Goal: Task Accomplishment & Management: Manage account settings

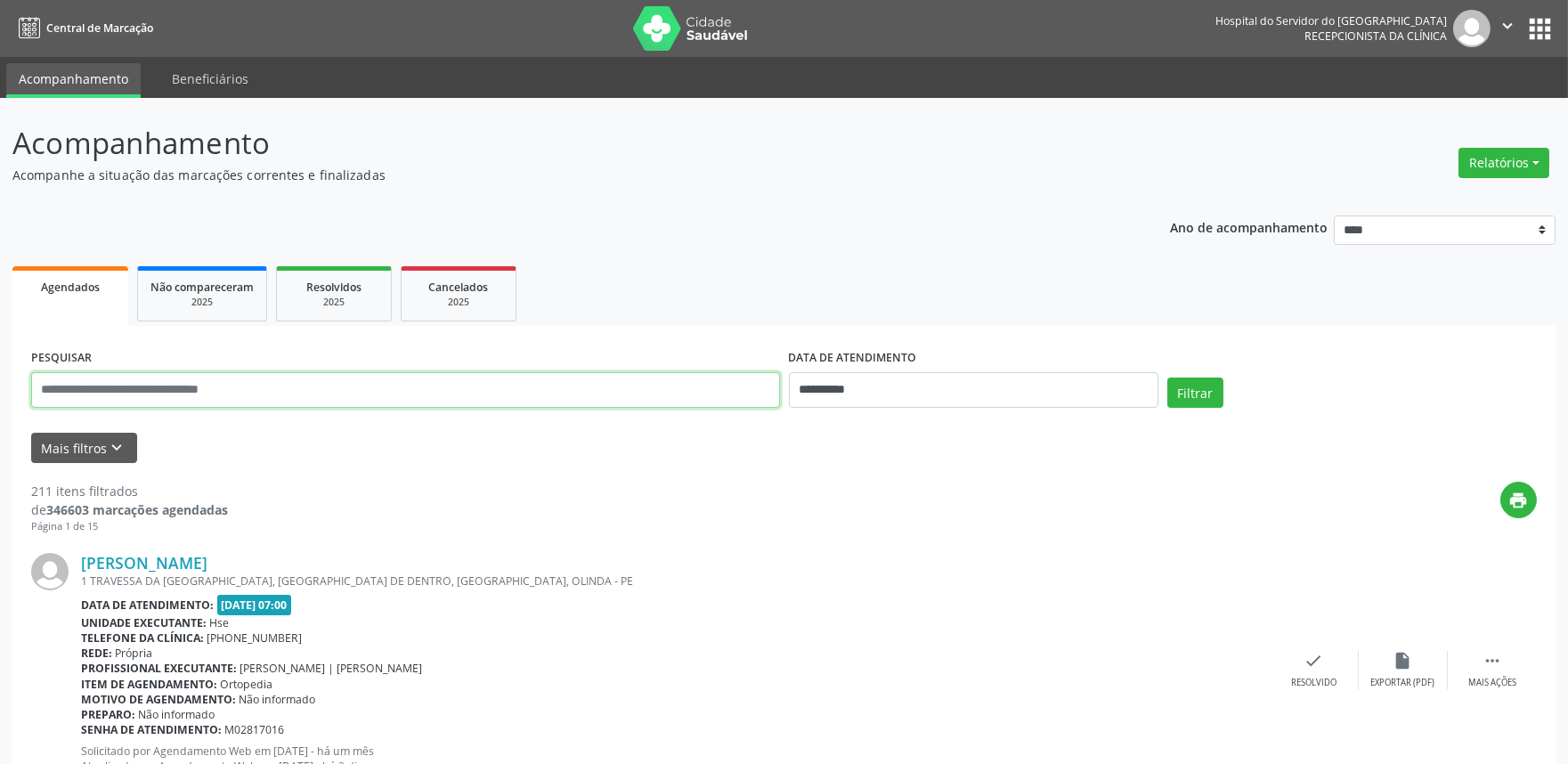
click at [446, 395] on input "text" at bounding box center [405, 390] width 749 height 36
click at [642, 278] on ul "Agendados Não compareceram 2025 Resolvidos 2025 Cancelados 2025" at bounding box center [784, 294] width 1544 height 64
click at [67, 455] on button "Mais filtros keyboard_arrow_down" at bounding box center [84, 448] width 106 height 31
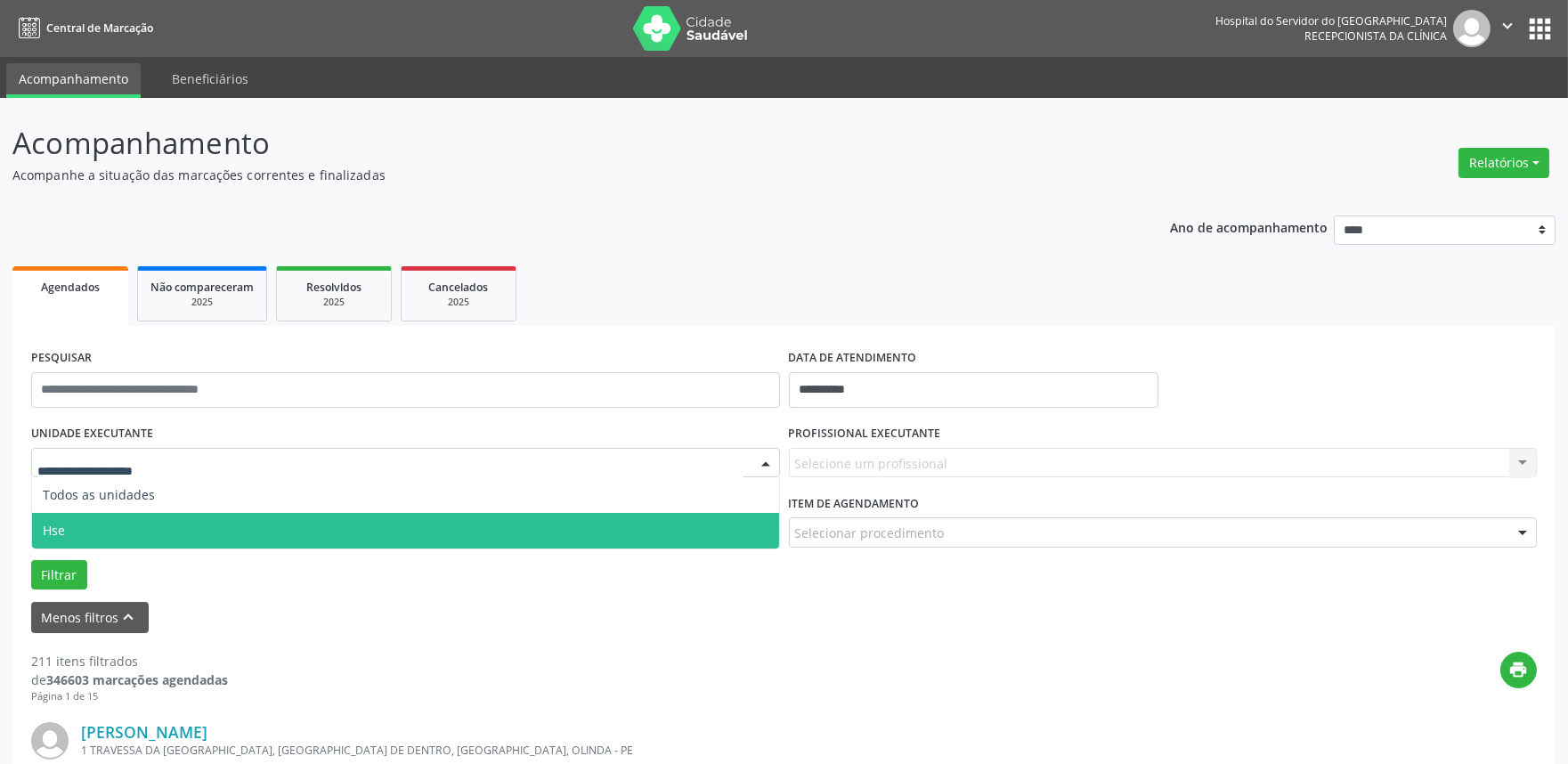
click at [90, 533] on span "Hse" at bounding box center [405, 531] width 747 height 36
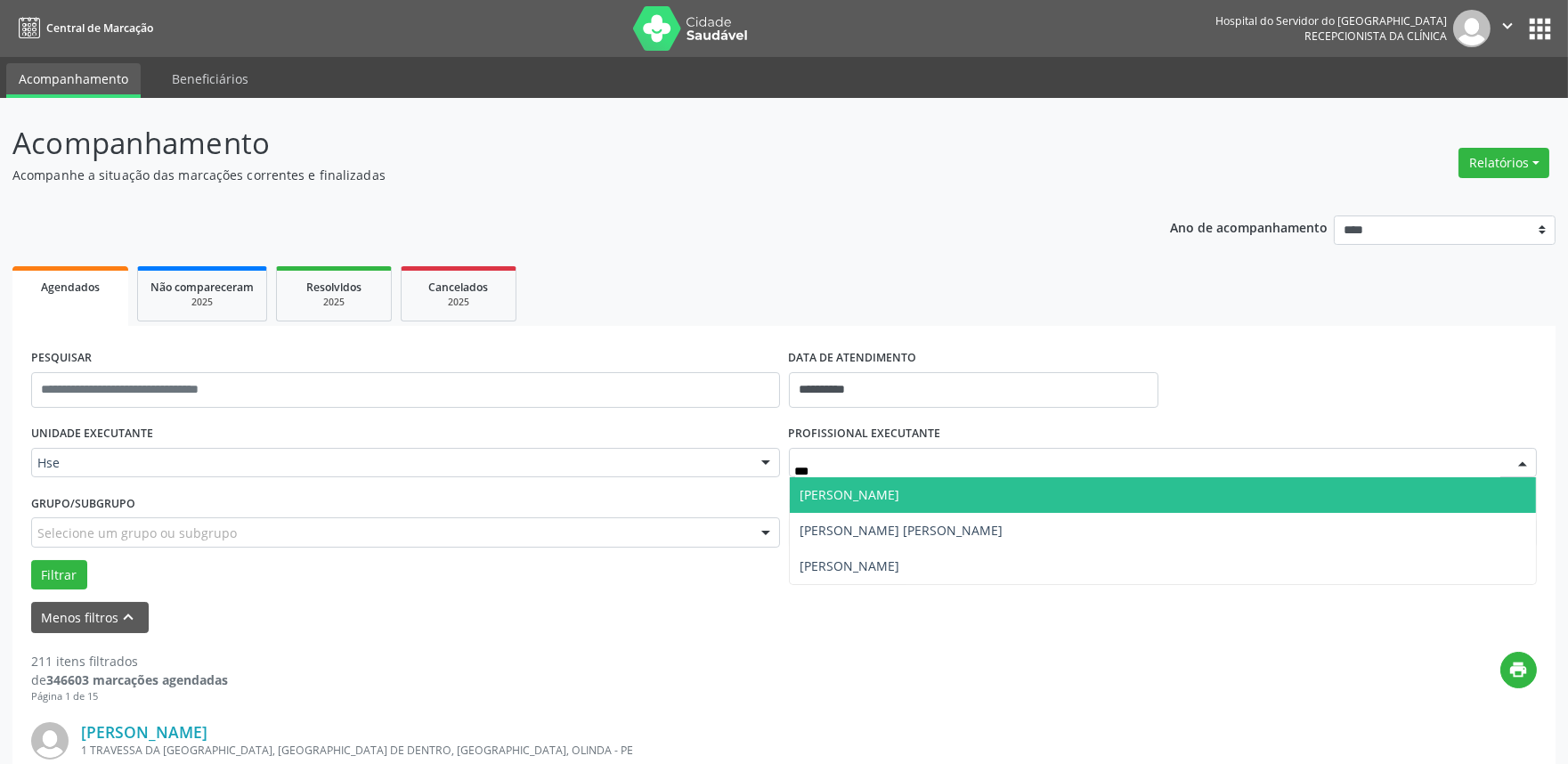
type input "****"
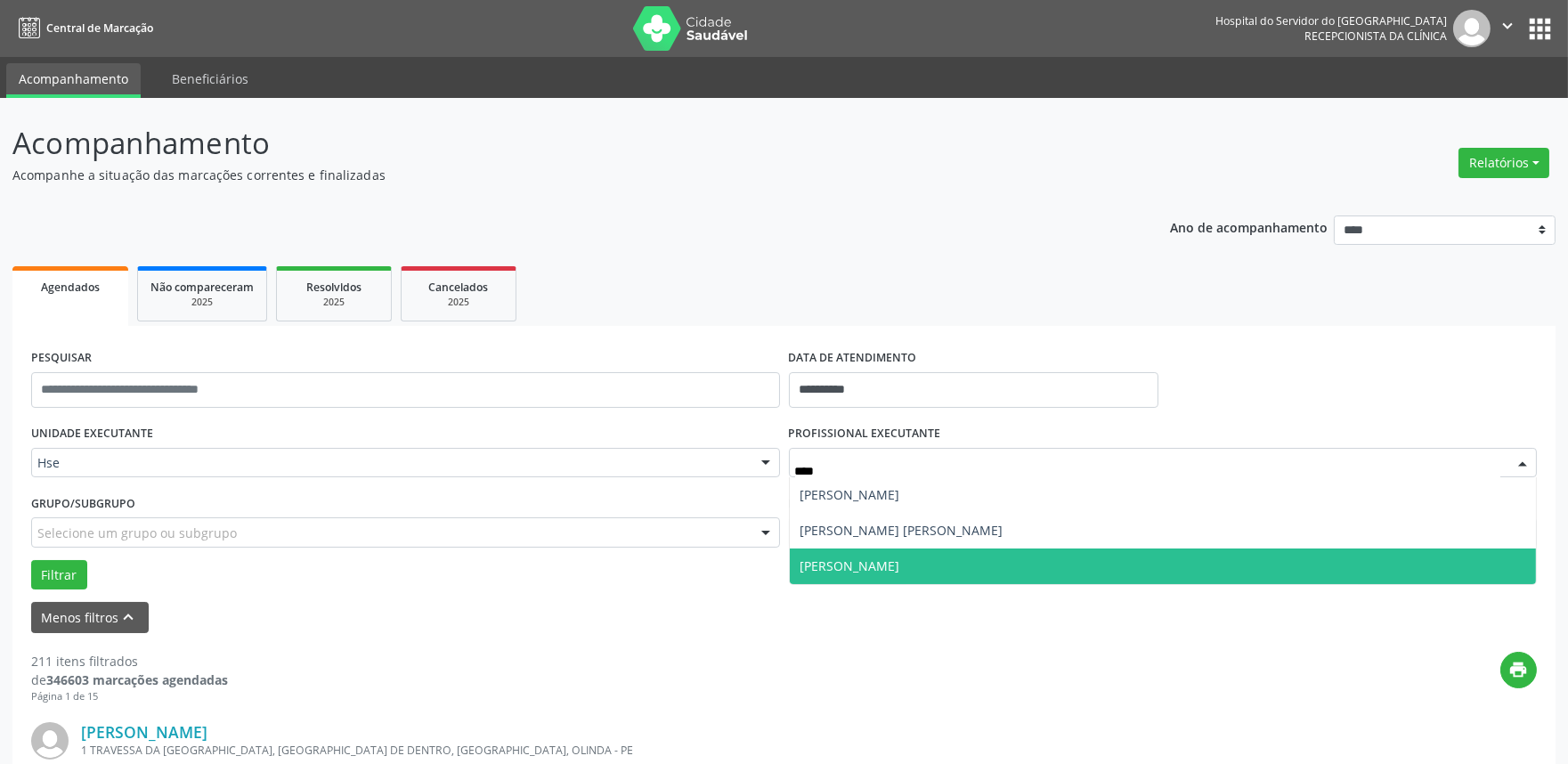
click at [846, 576] on span "[PERSON_NAME]" at bounding box center [1164, 566] width 747 height 36
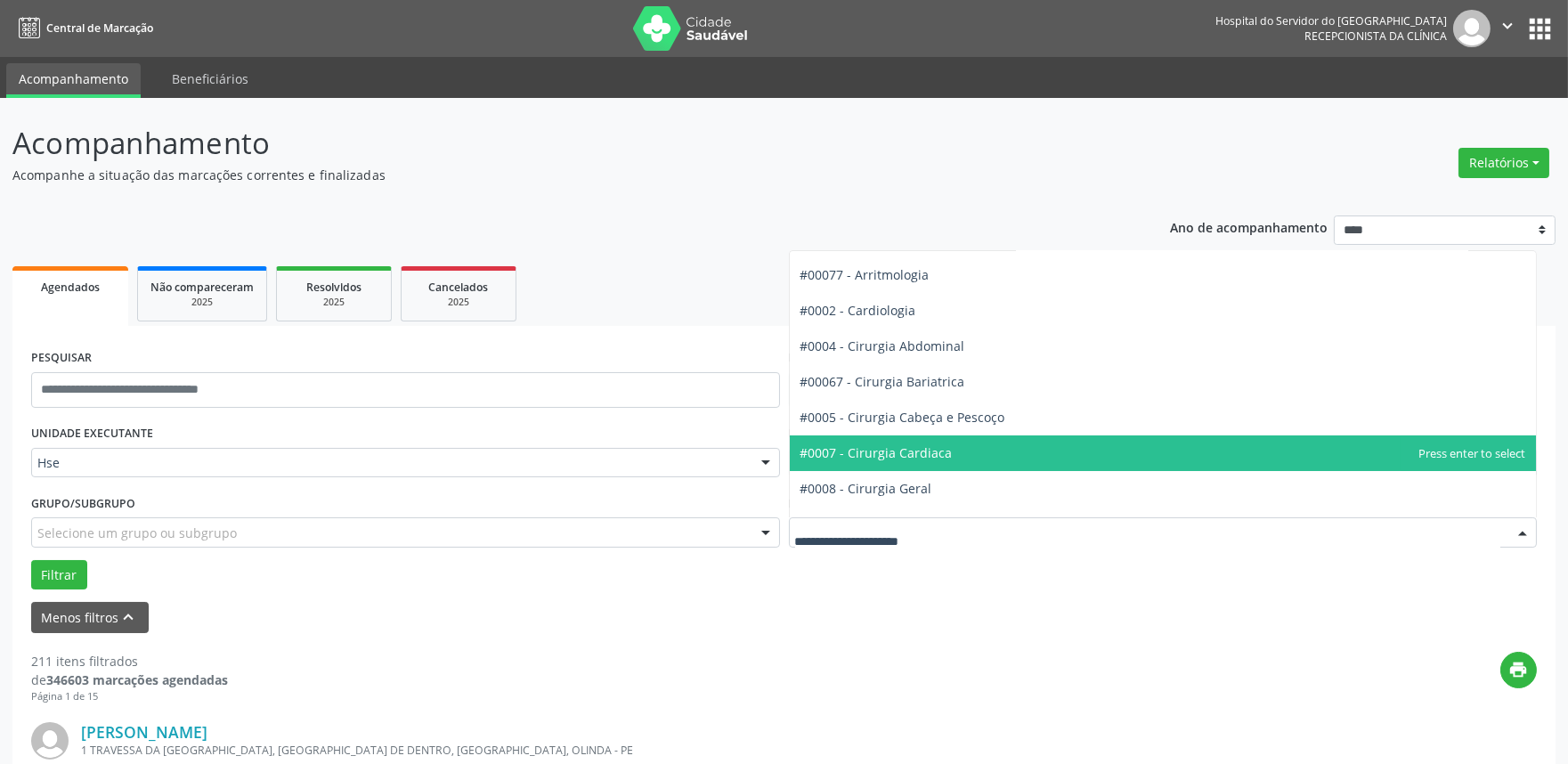
scroll to position [99, 0]
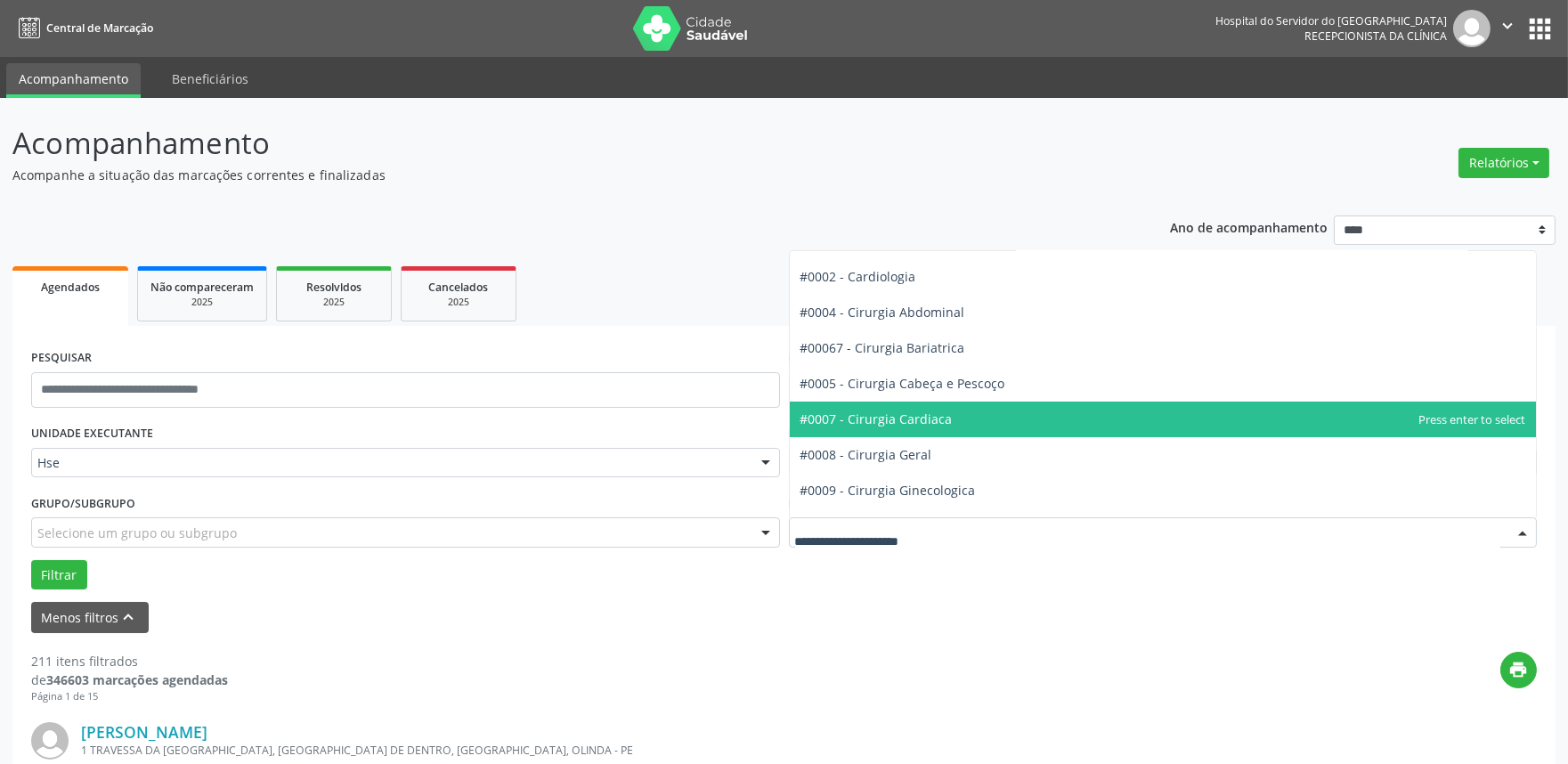
click at [906, 417] on span "#0007 - Cirurgia Cardiaca" at bounding box center [877, 419] width 152 height 17
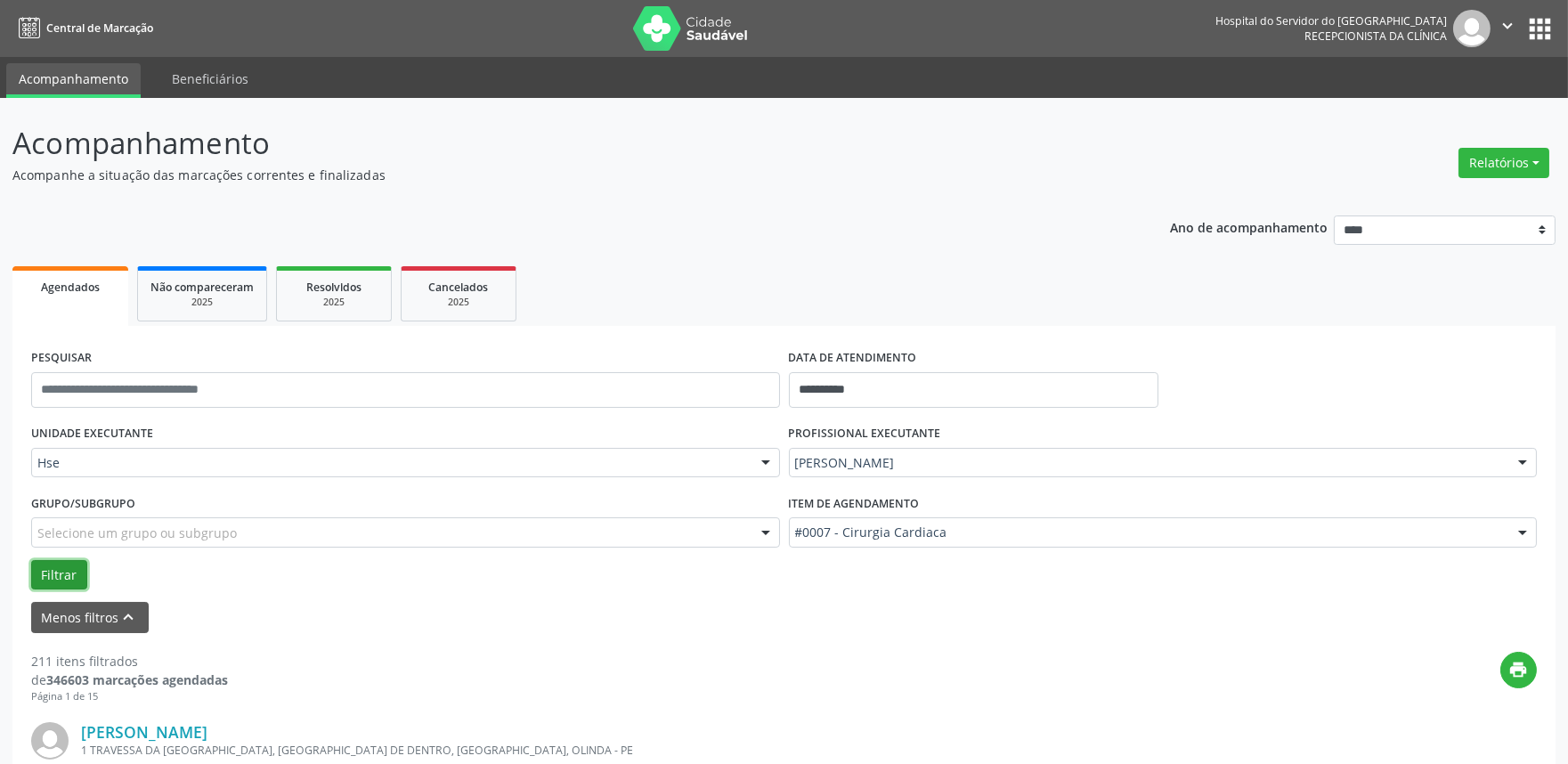
click at [41, 571] on button "Filtrar" at bounding box center [59, 575] width 56 height 30
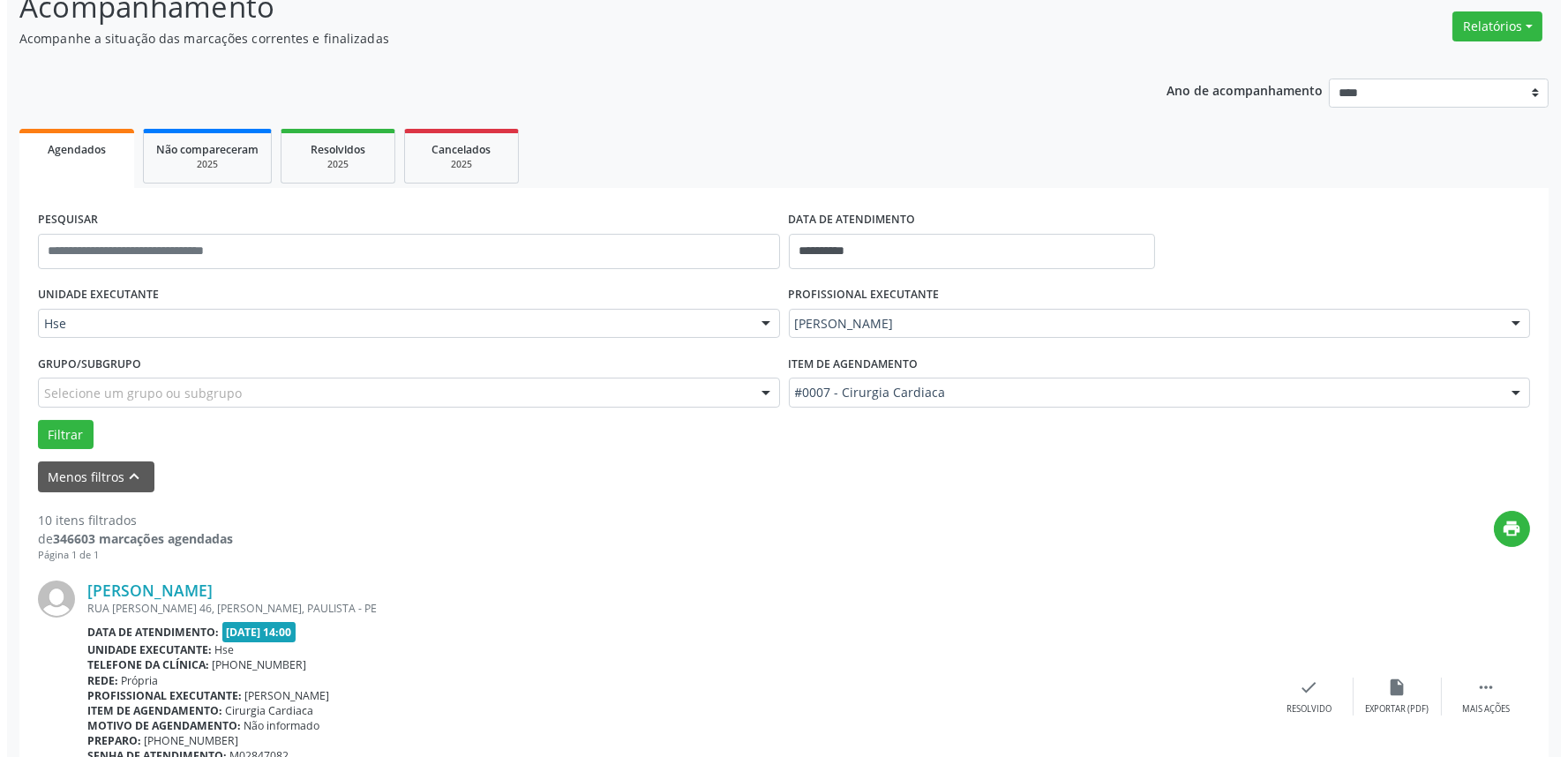
scroll to position [294, 0]
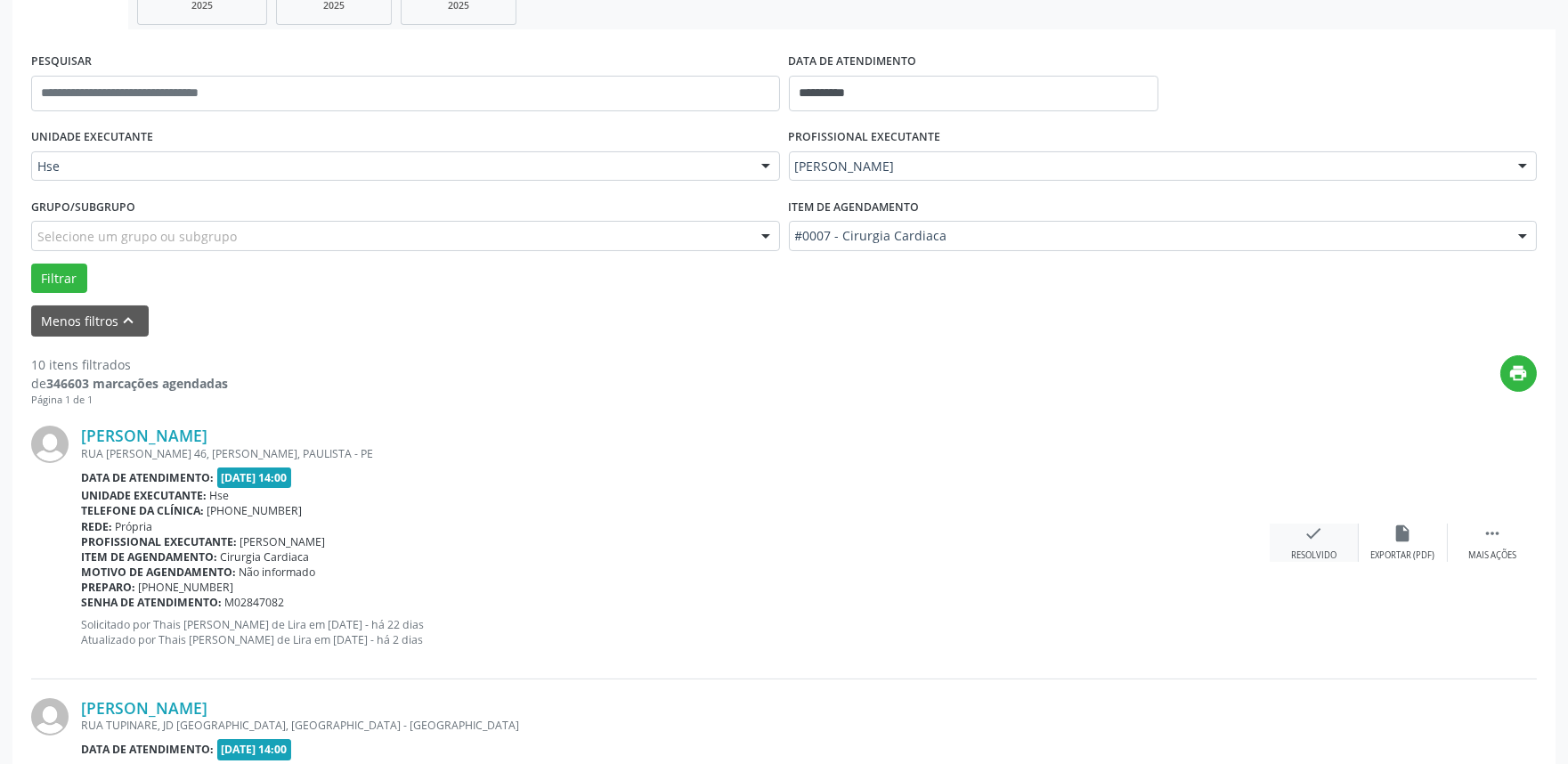
click at [1318, 544] on div "check Resolvido" at bounding box center [1314, 543] width 89 height 39
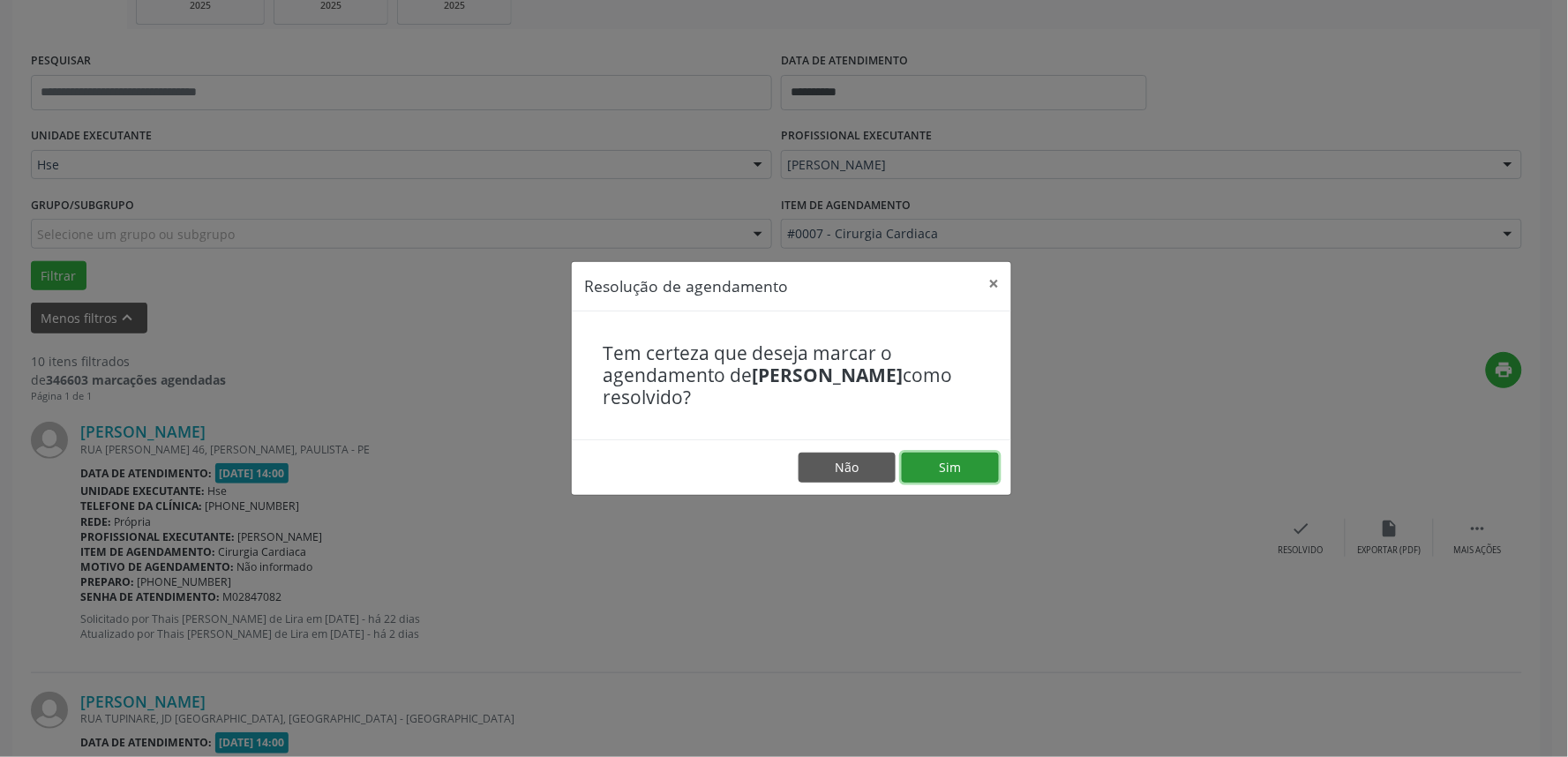
click at [941, 470] on button "Sim" at bounding box center [950, 468] width 97 height 30
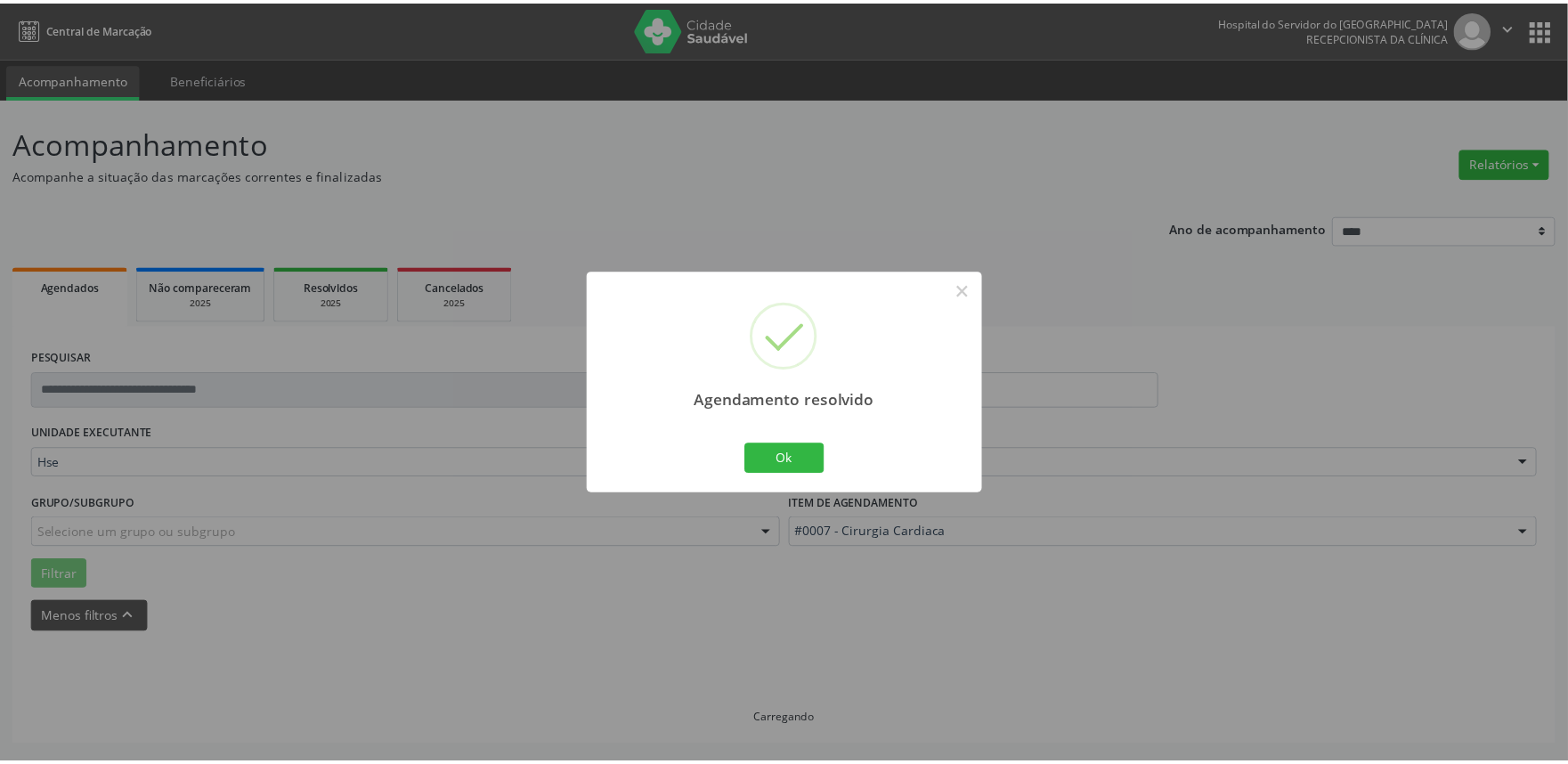
scroll to position [0, 0]
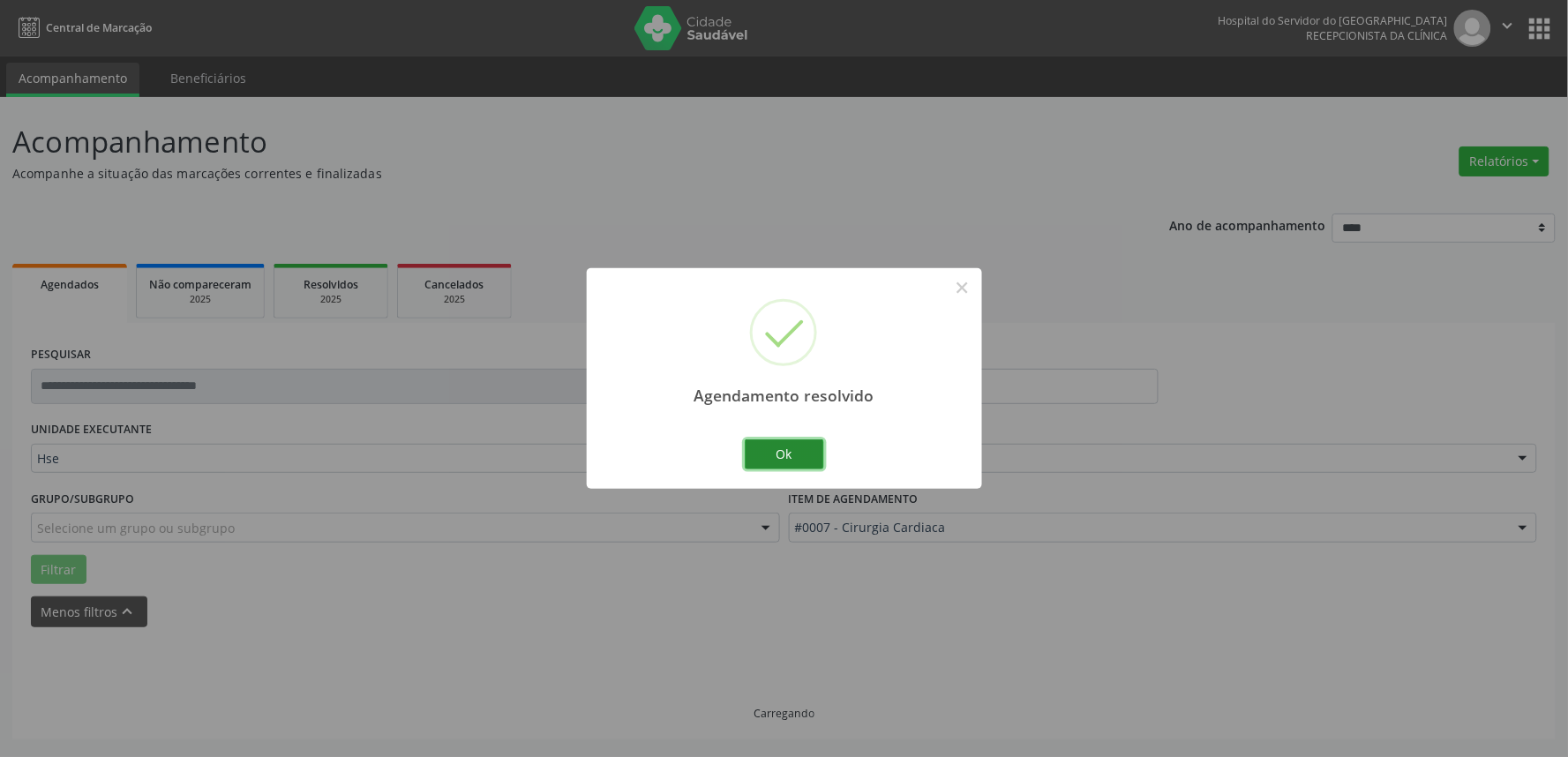
click at [778, 455] on button "Ok" at bounding box center [784, 454] width 79 height 30
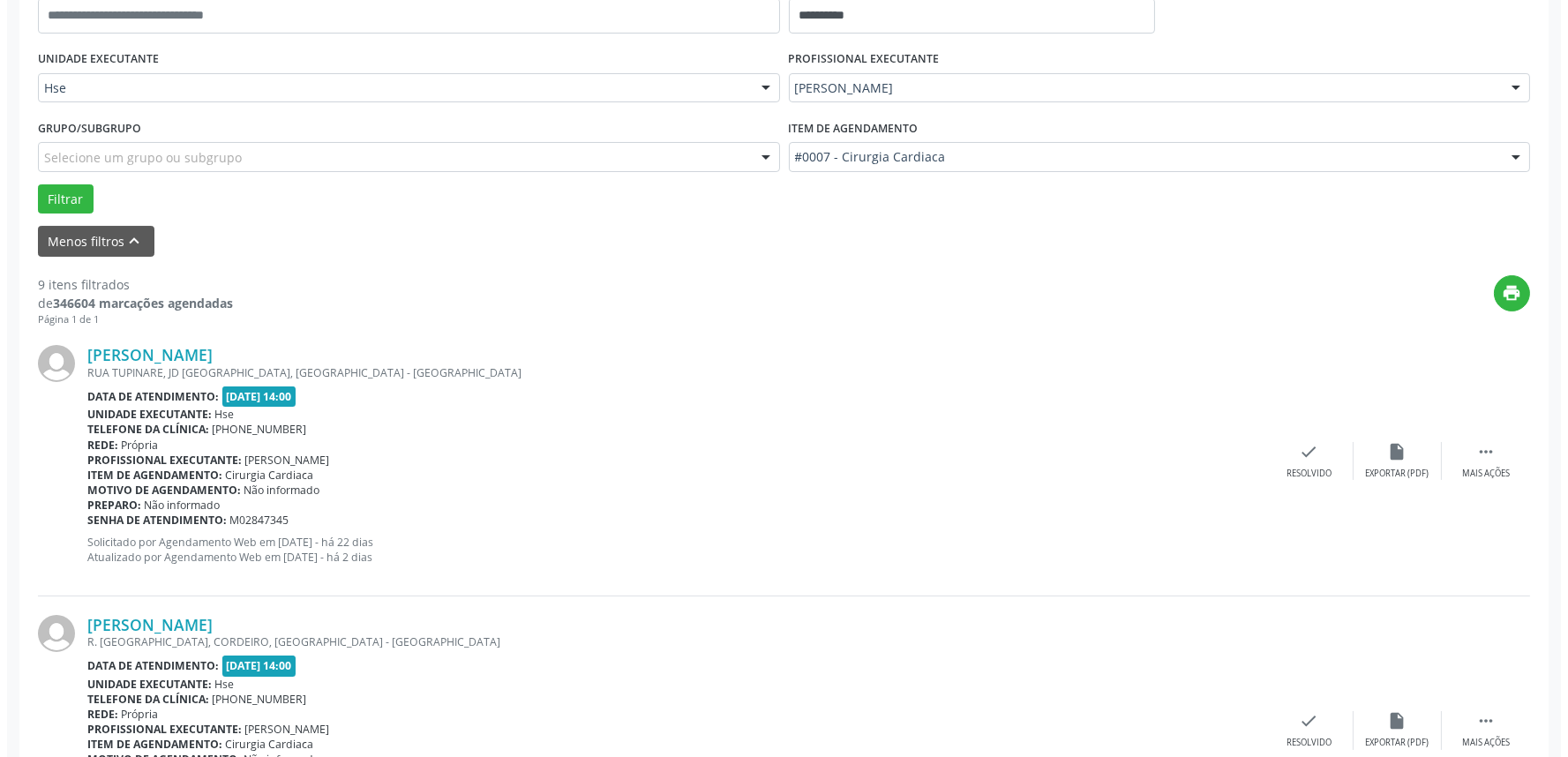
scroll to position [392, 0]
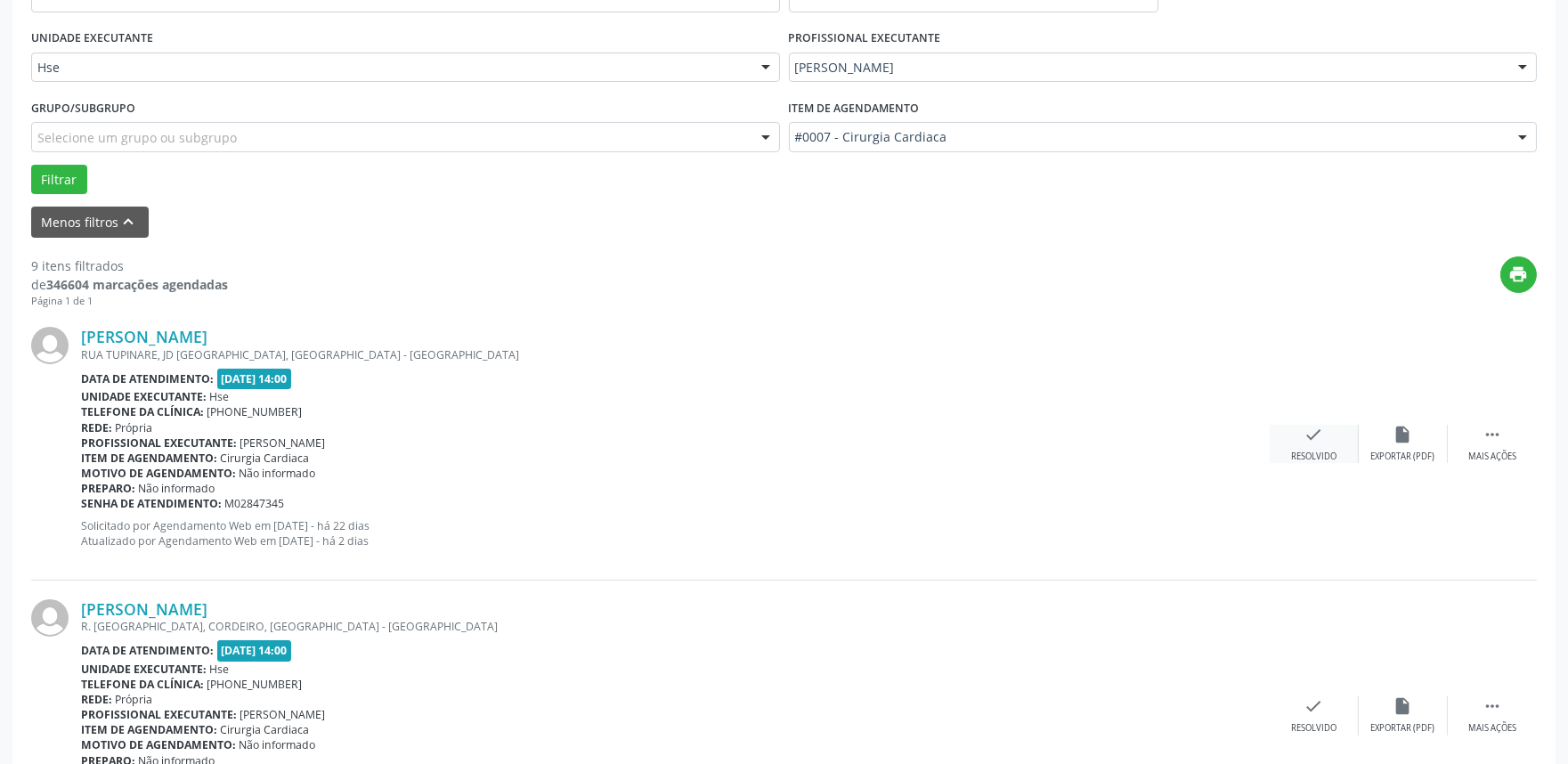
click at [1310, 441] on icon "check" at bounding box center [1314, 435] width 20 height 20
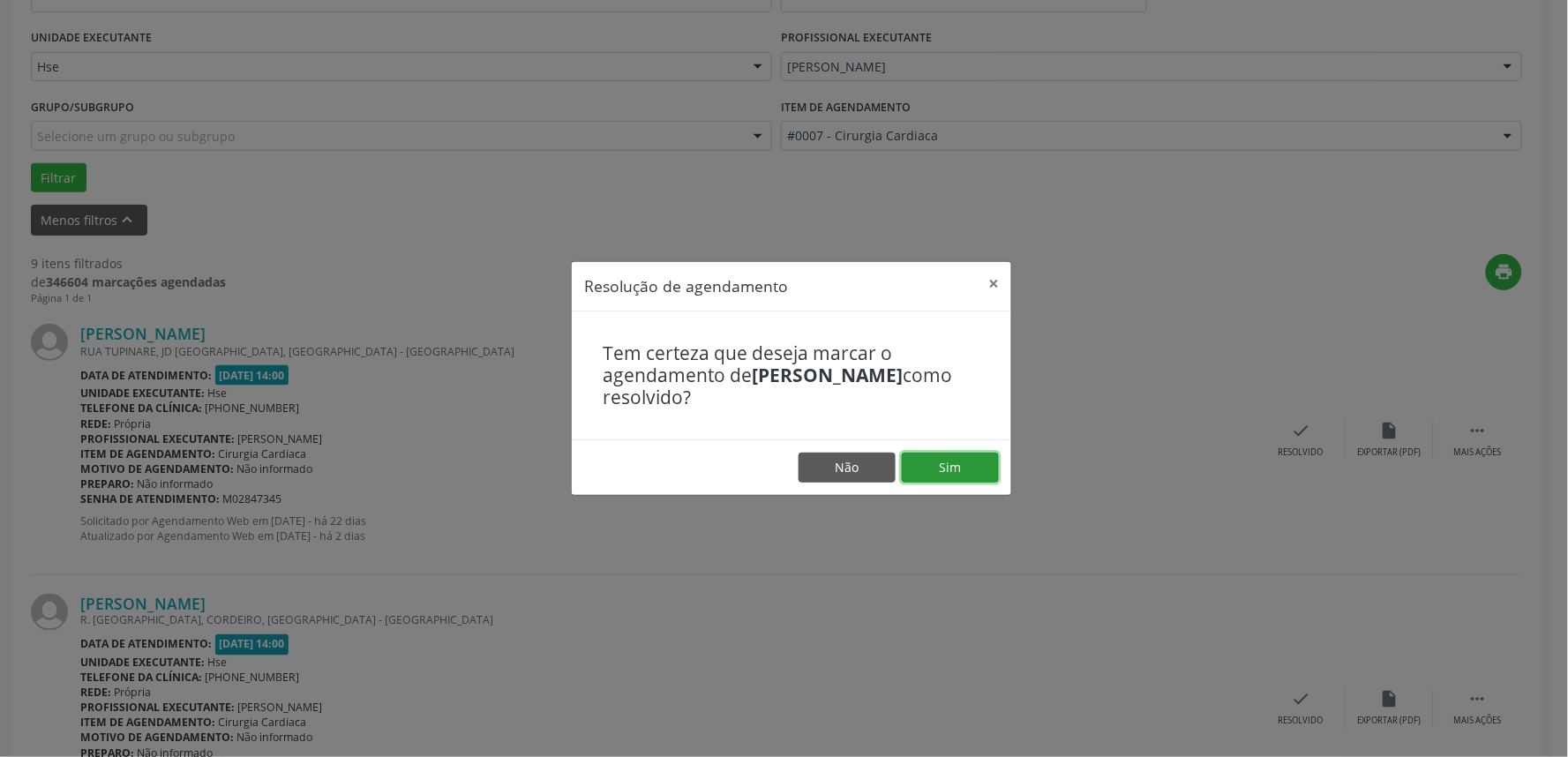
click at [931, 466] on button "Sim" at bounding box center [950, 468] width 97 height 30
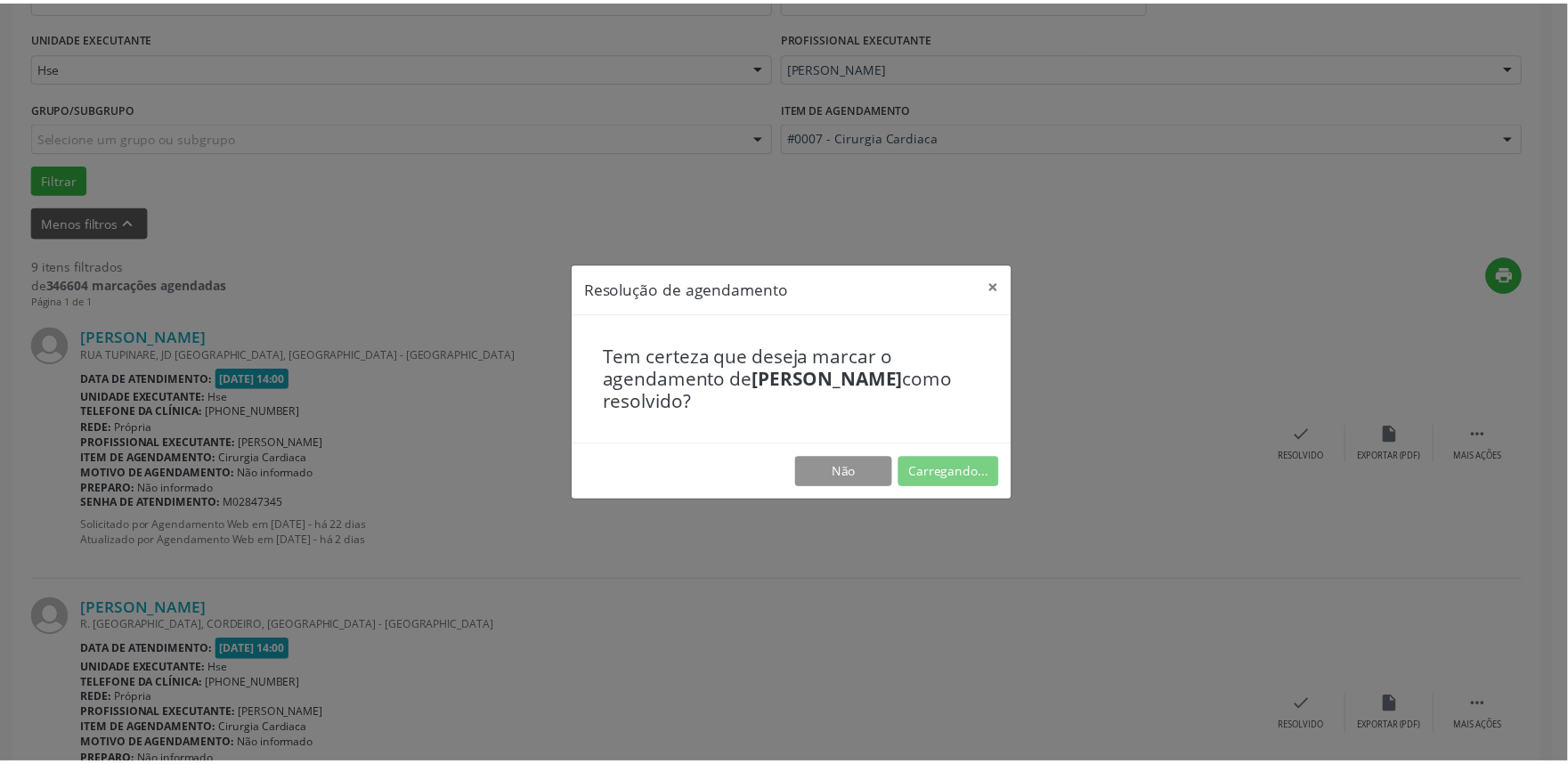
scroll to position [0, 0]
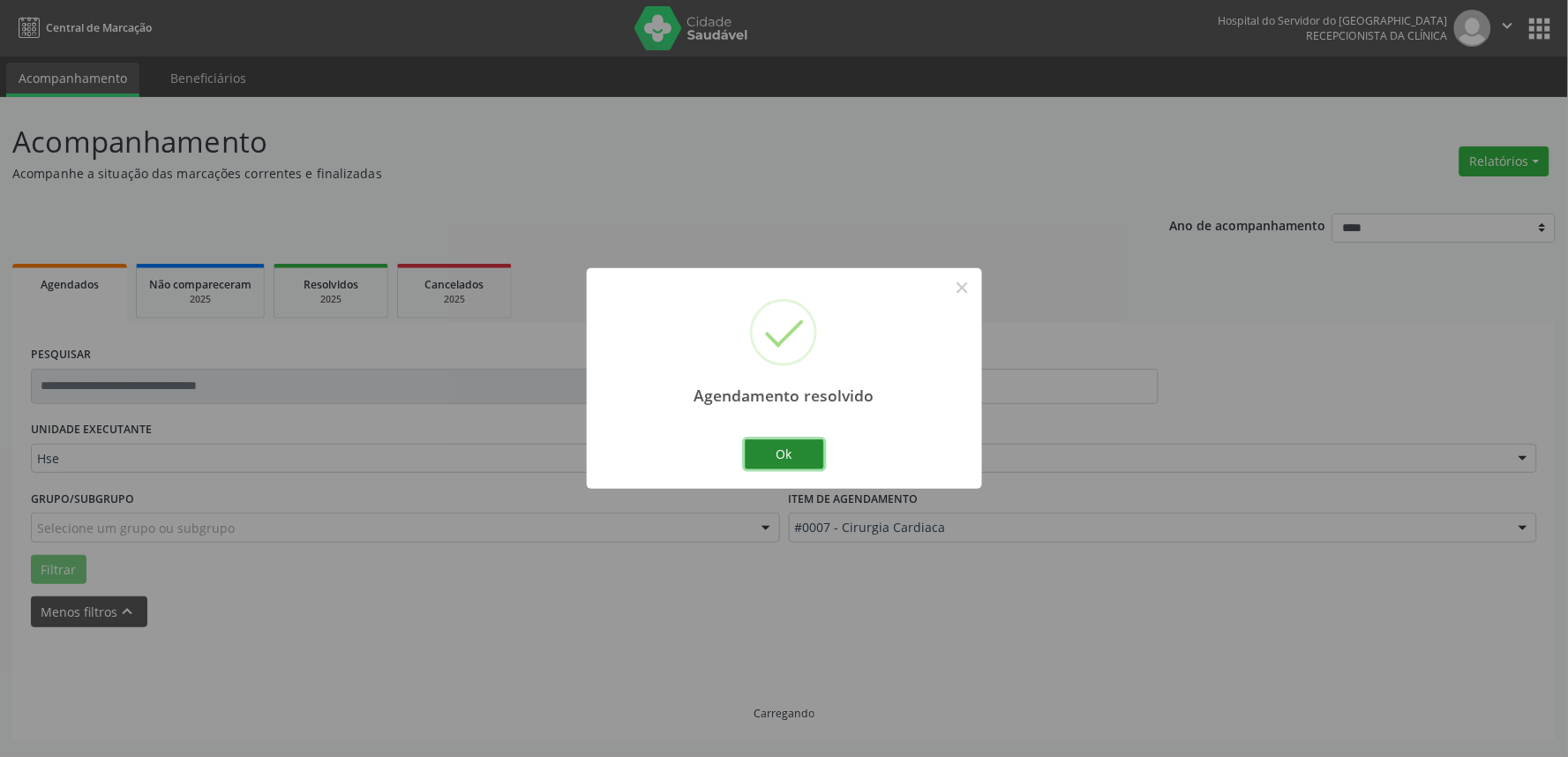
click at [786, 464] on button "Ok" at bounding box center [784, 454] width 79 height 30
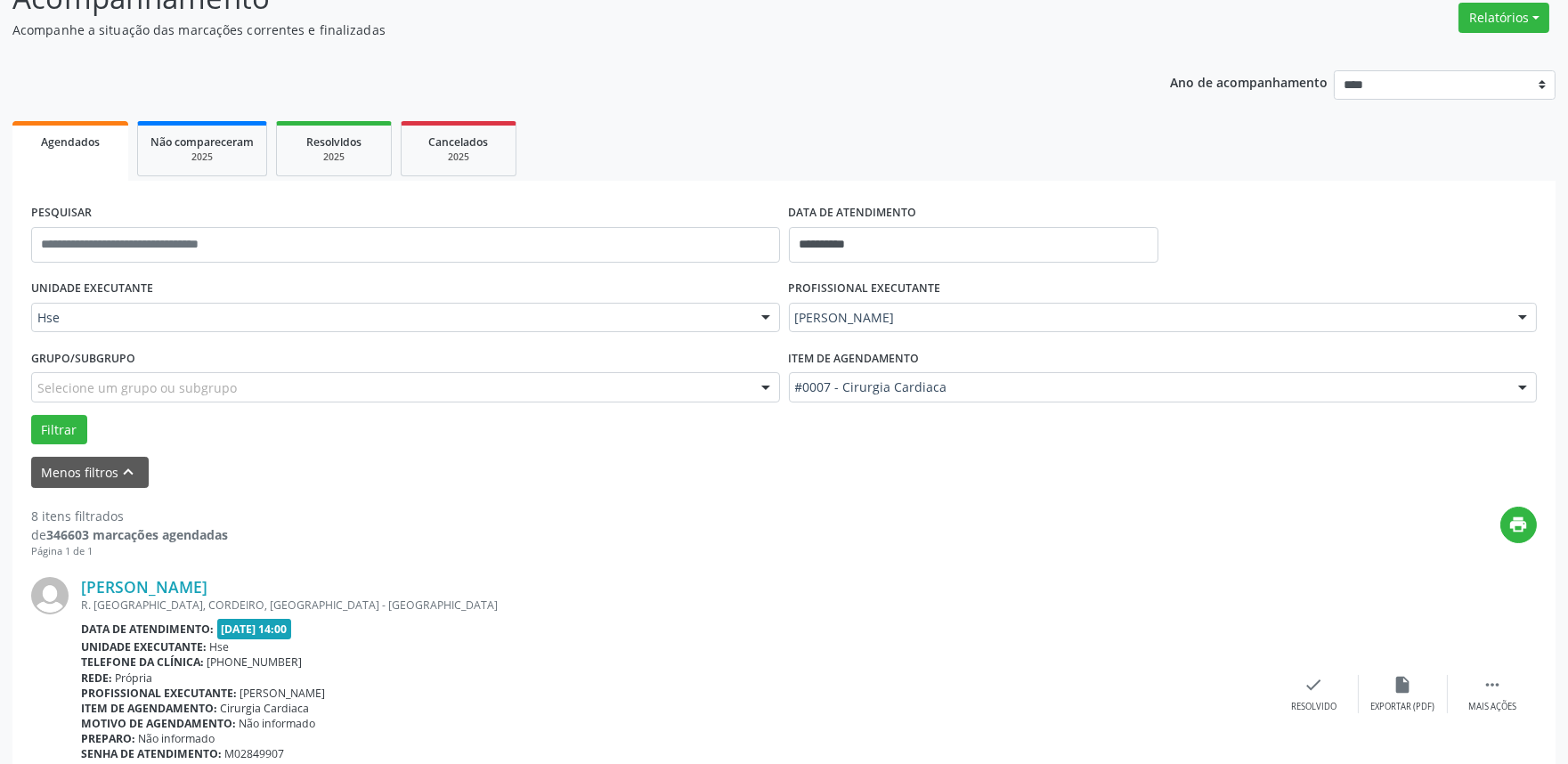
scroll to position [296, 0]
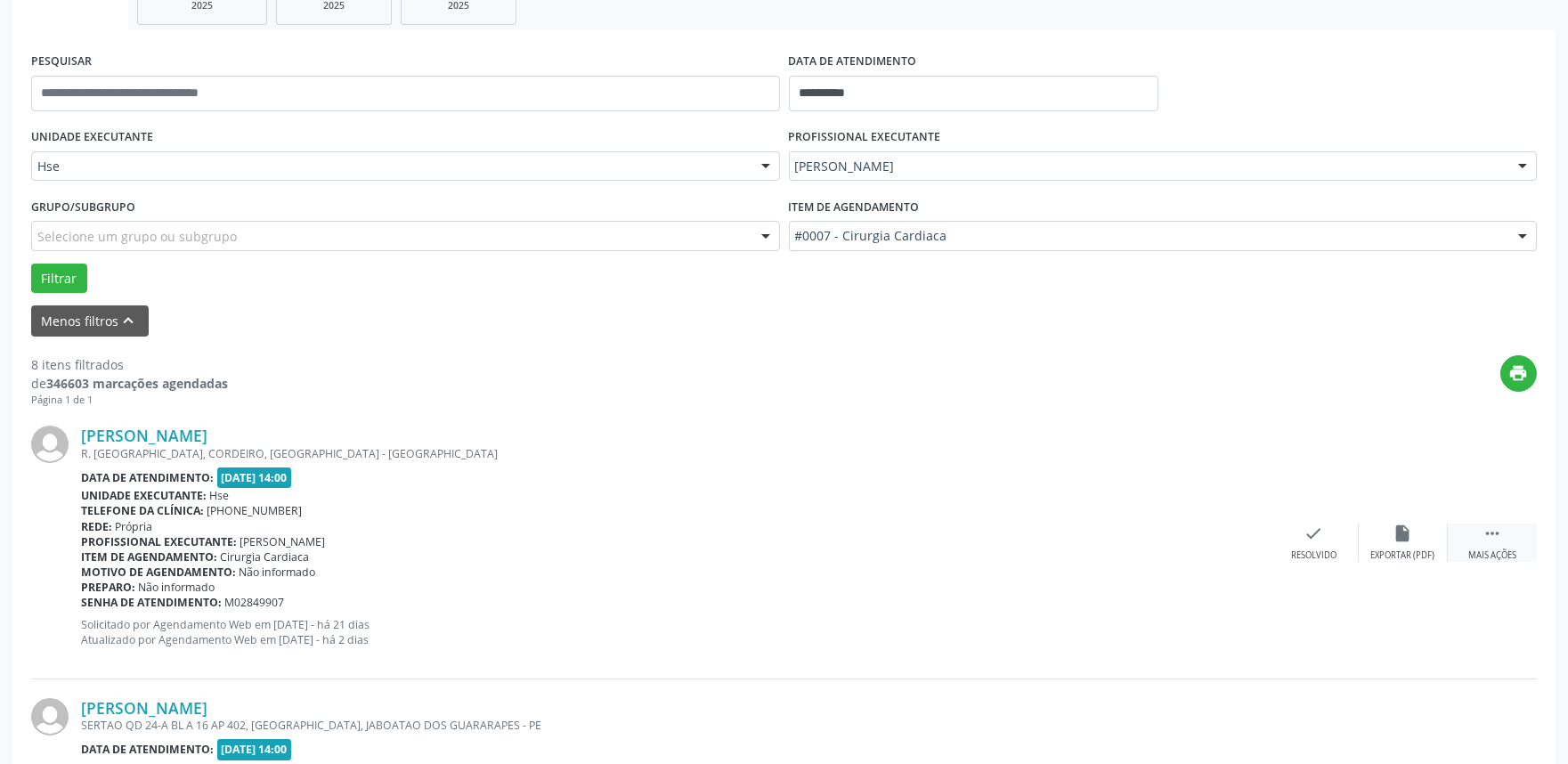
click at [1482, 531] on icon "" at bounding box center [1492, 533] width 20 height 20
click at [1400, 544] on div "alarm_off Não compareceu" at bounding box center [1403, 543] width 89 height 39
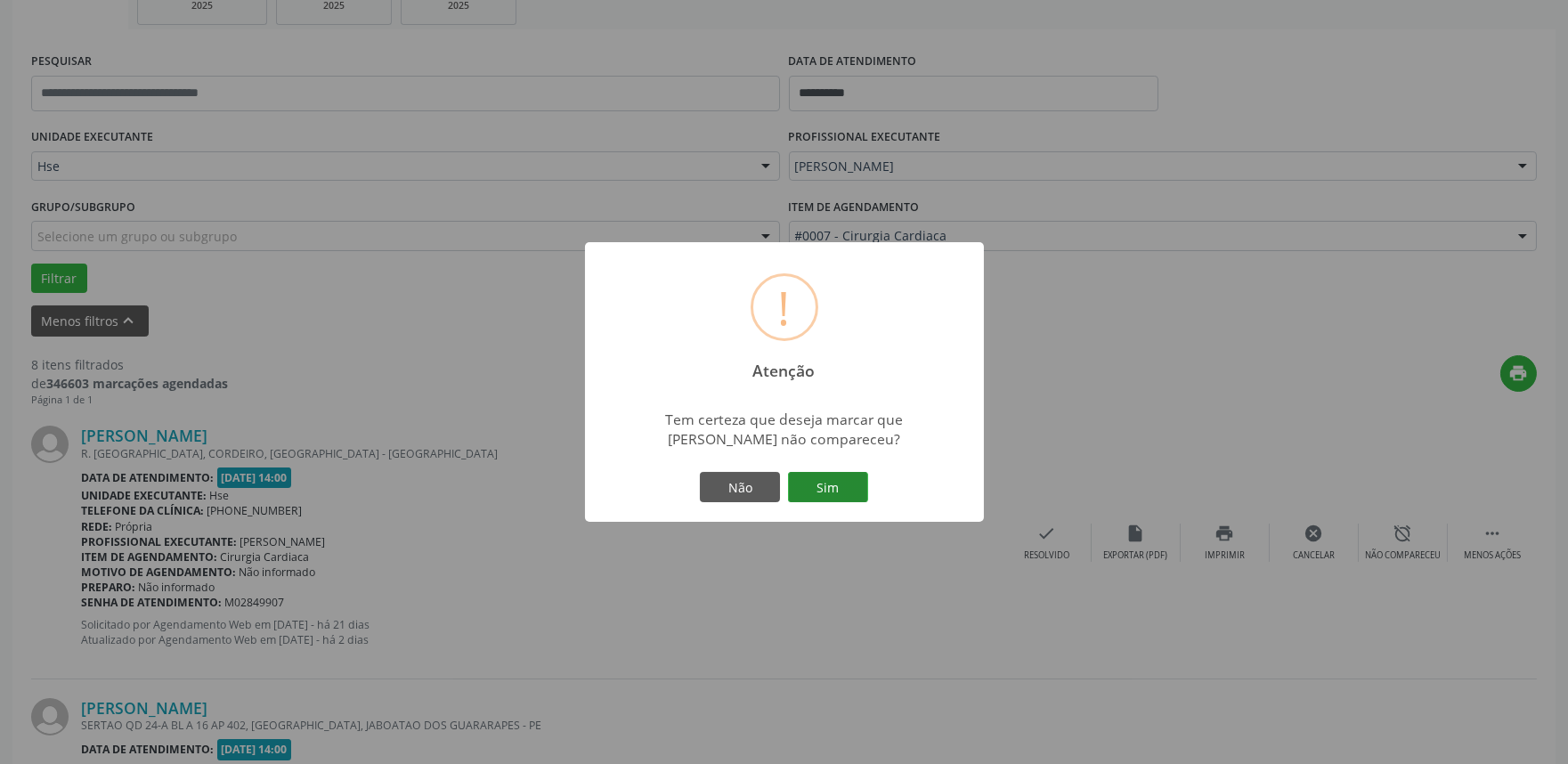
click at [830, 487] on button "Sim" at bounding box center [828, 487] width 80 height 30
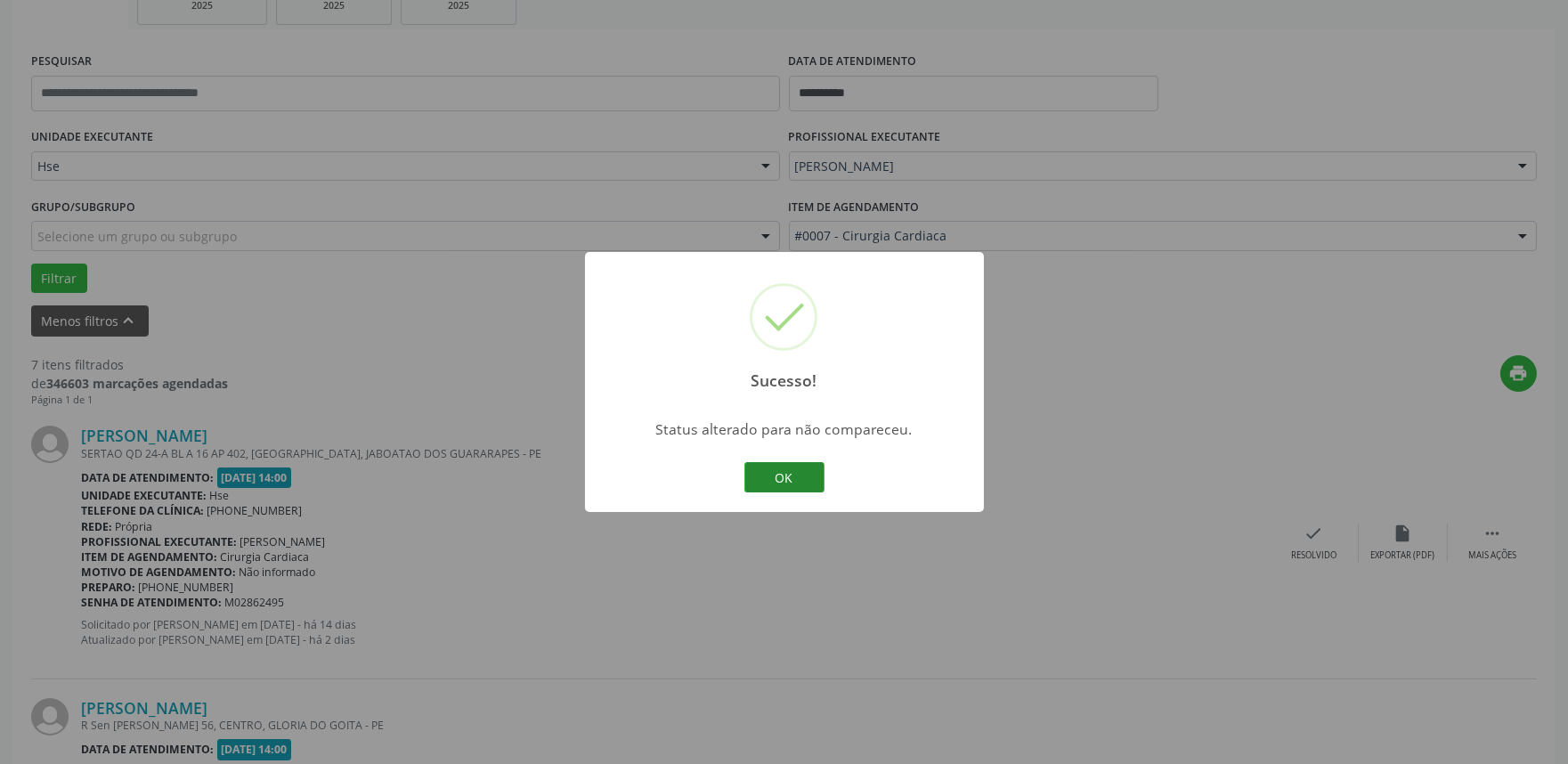
click at [785, 482] on button "OK" at bounding box center [784, 477] width 80 height 30
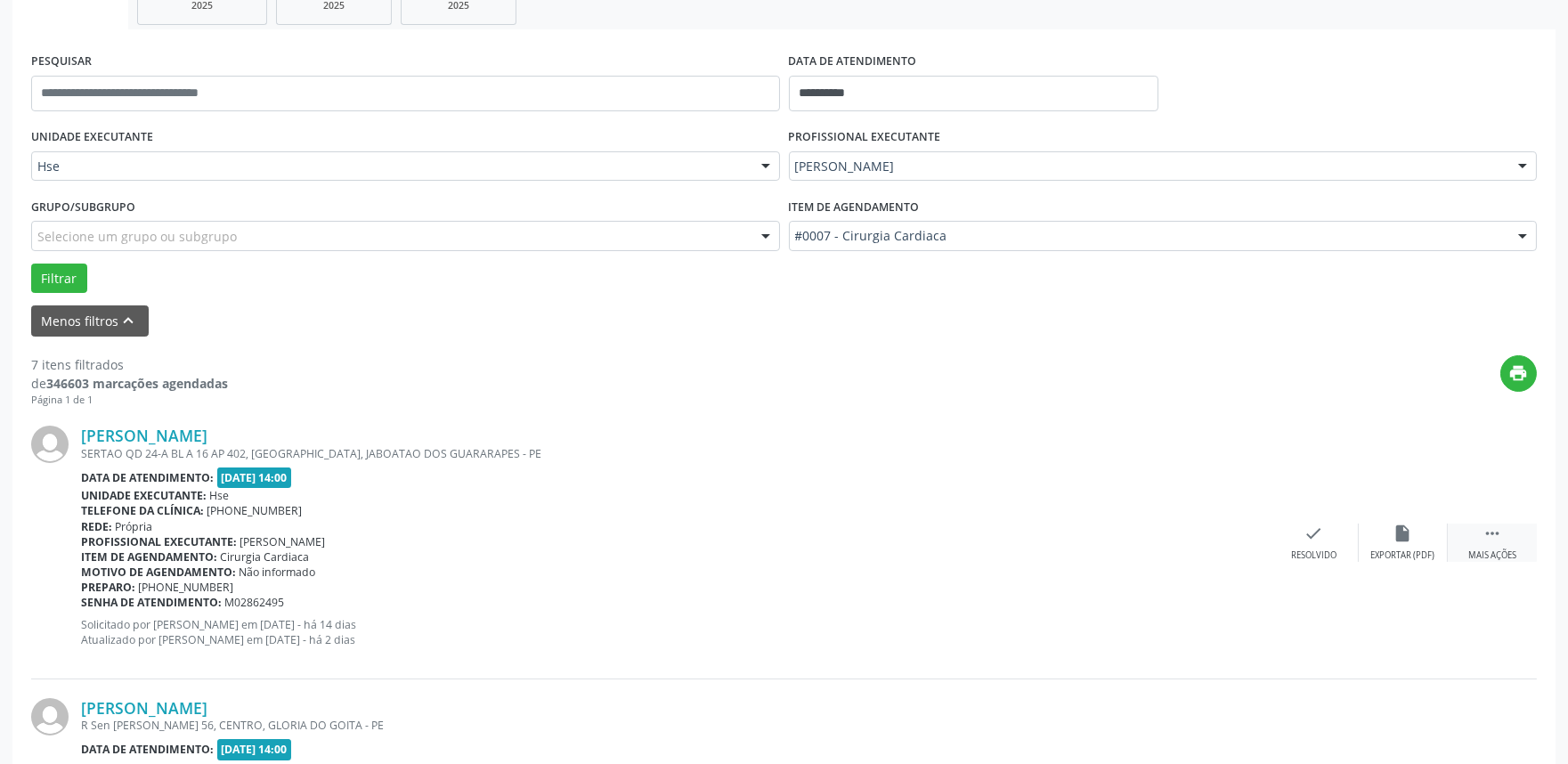
click at [1499, 544] on div " Mais ações" at bounding box center [1492, 543] width 89 height 39
click at [1046, 544] on div "check Resolvido" at bounding box center [1047, 543] width 89 height 39
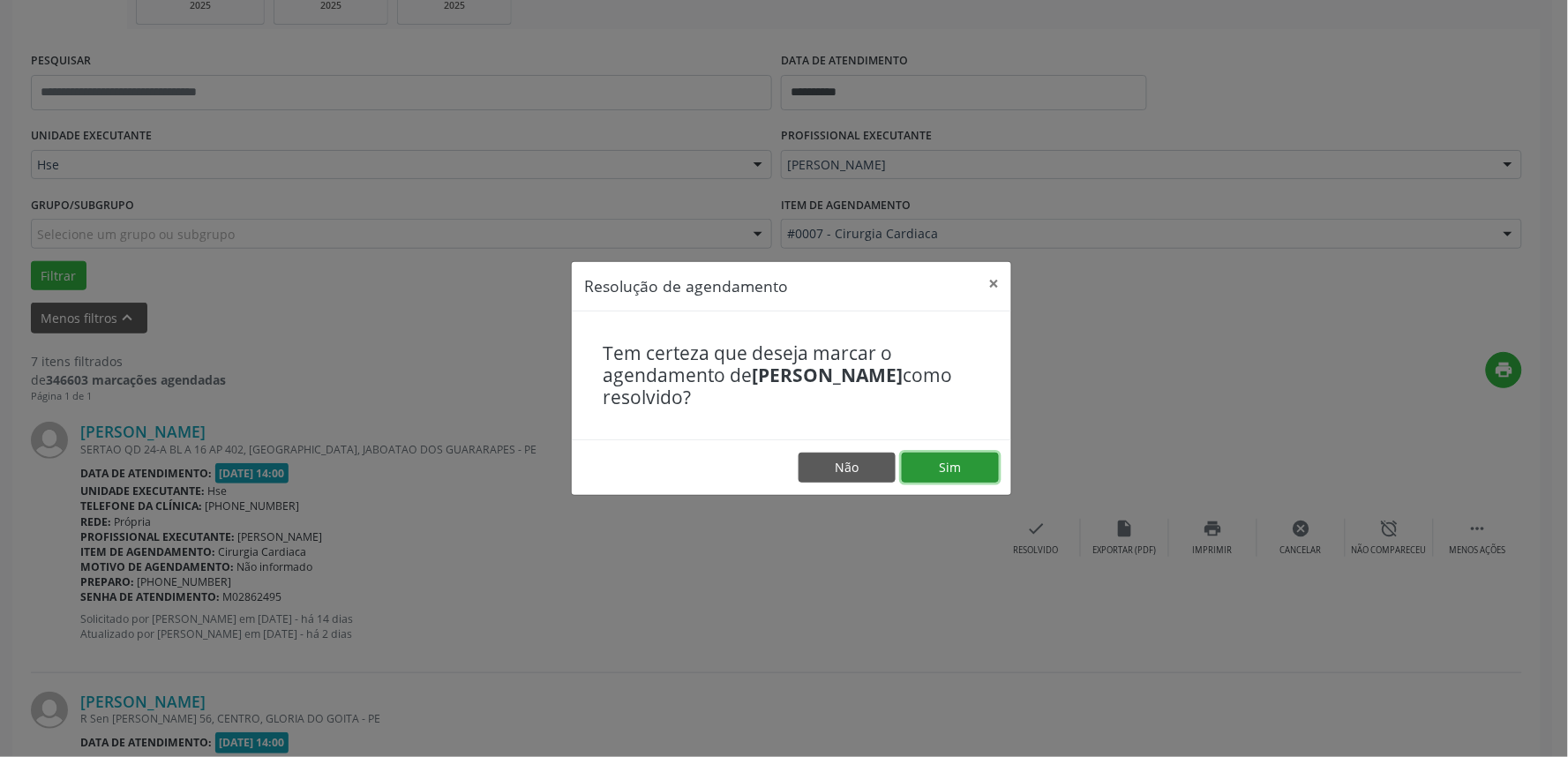
click at [967, 461] on button "Sim" at bounding box center [950, 468] width 97 height 30
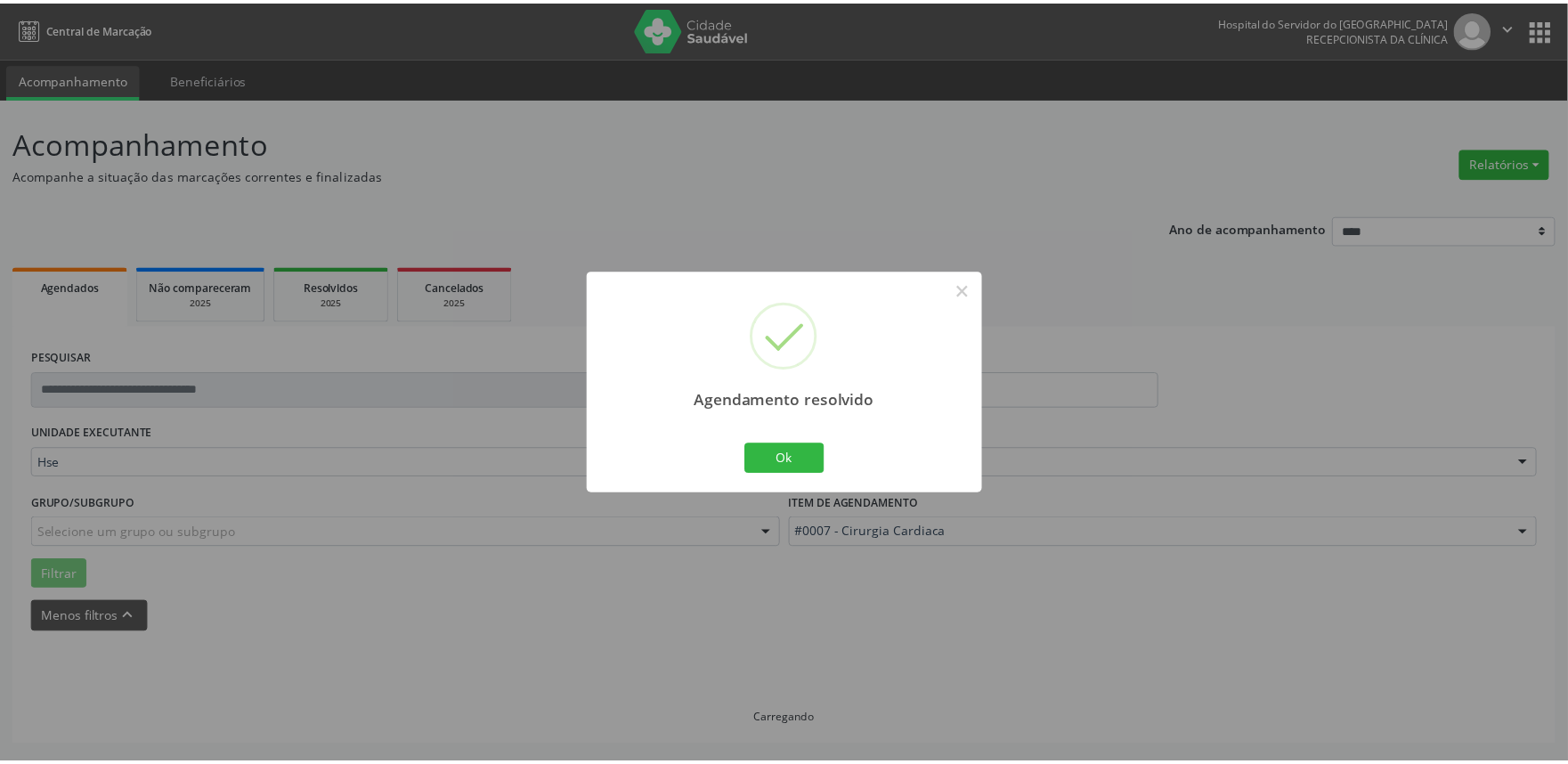
scroll to position [0, 0]
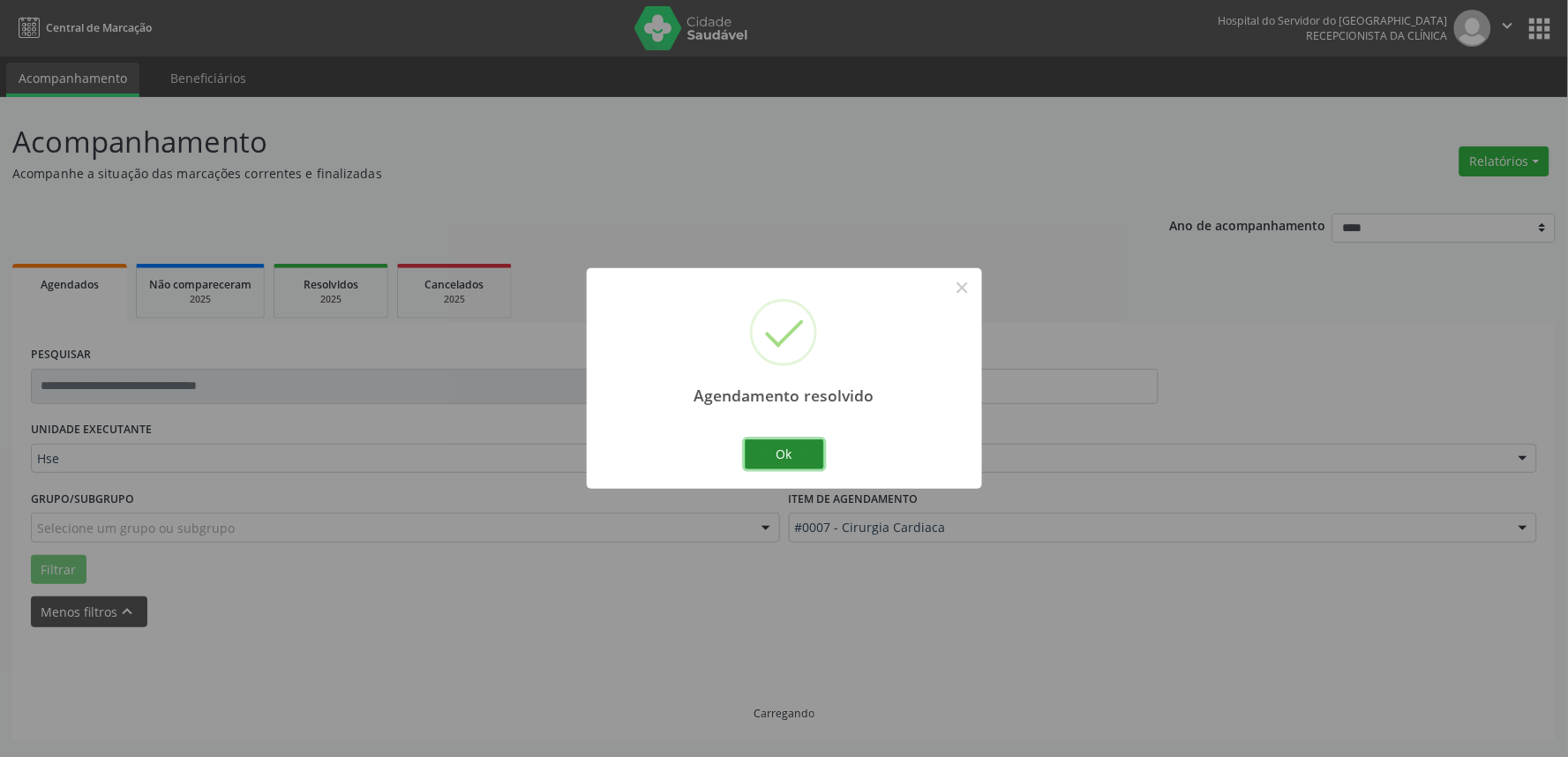
click at [792, 461] on button "Ok" at bounding box center [784, 454] width 79 height 30
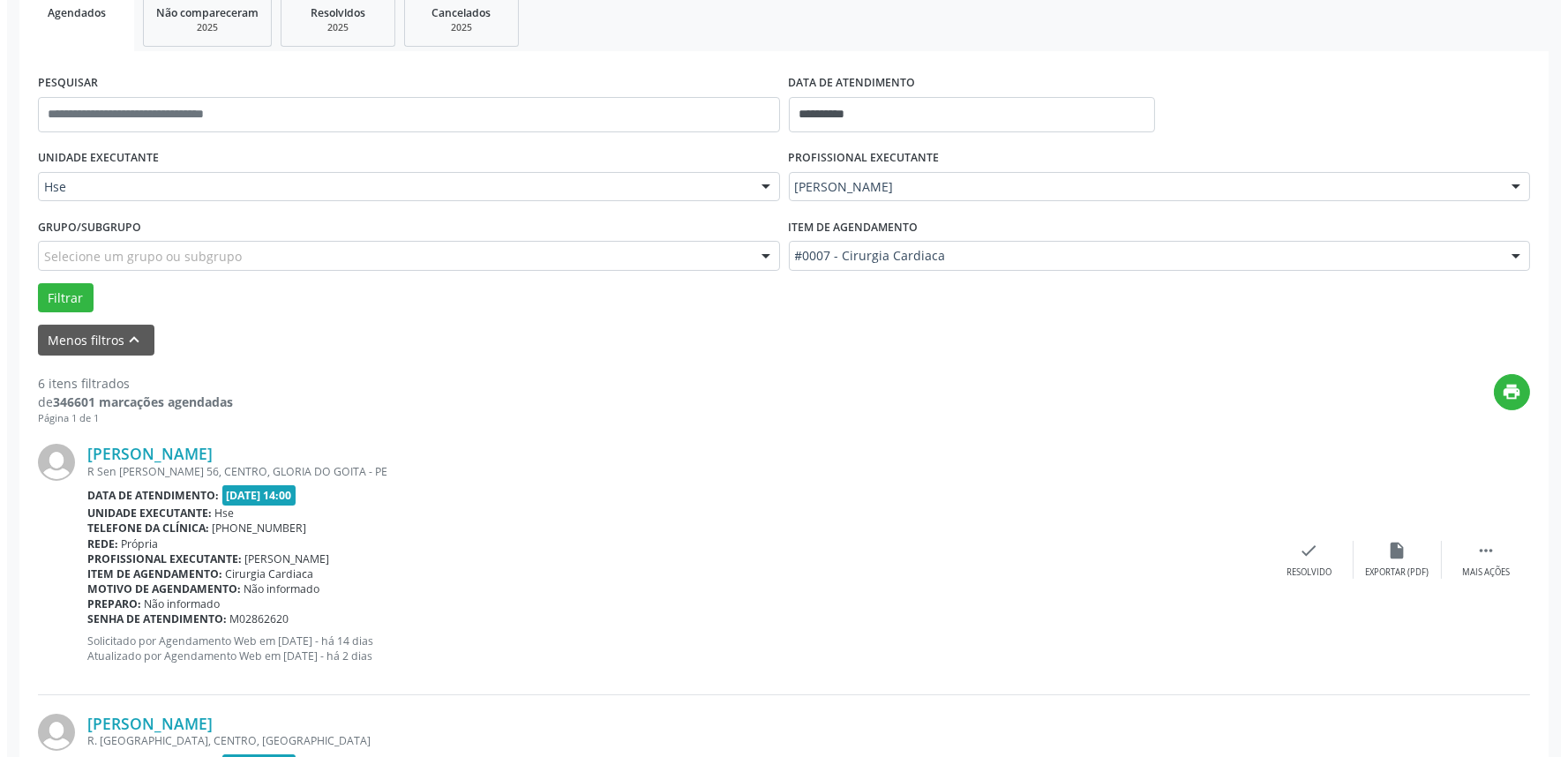
scroll to position [294, 0]
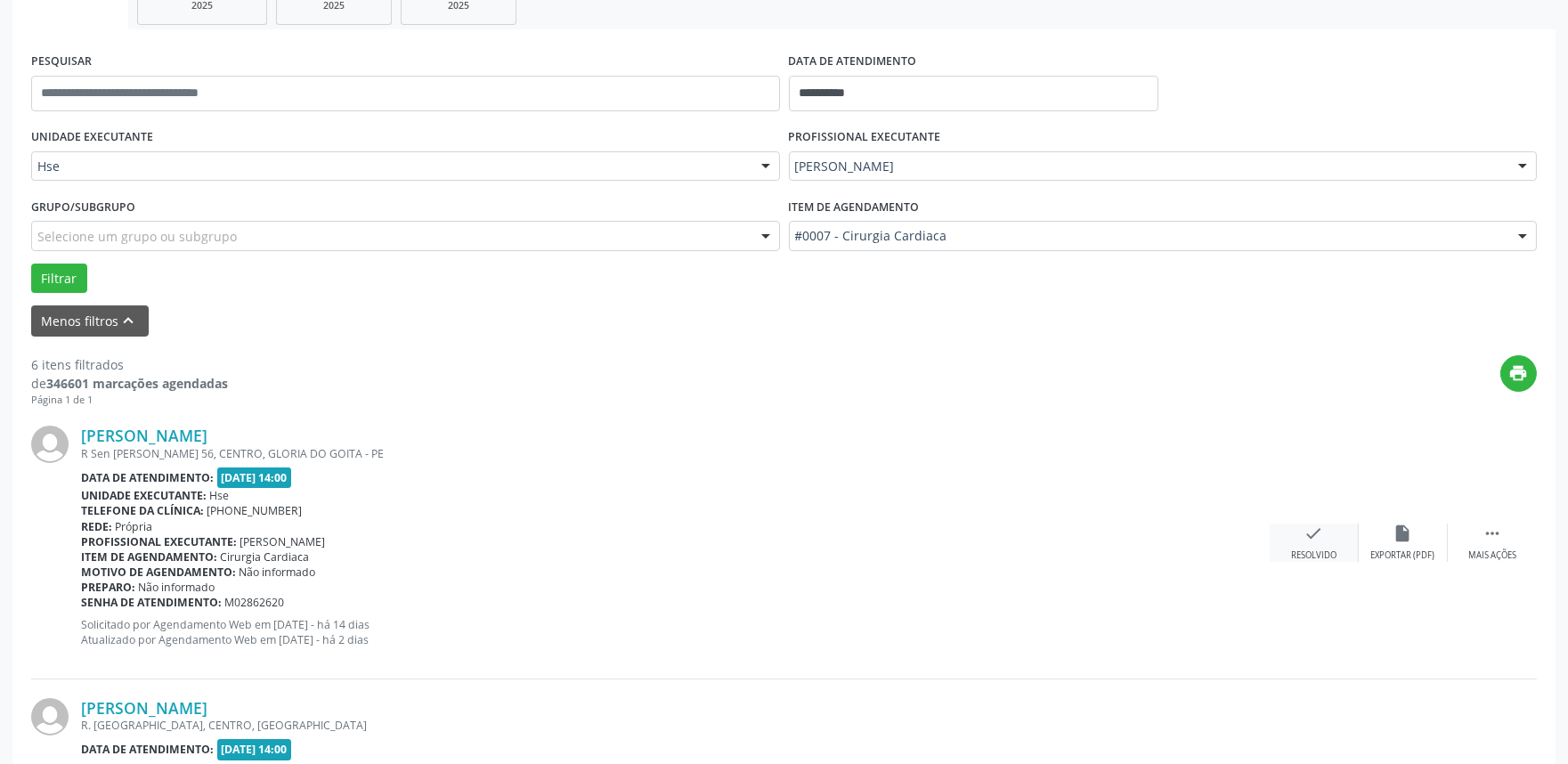
click at [1314, 547] on div "check Resolvido" at bounding box center [1314, 543] width 89 height 39
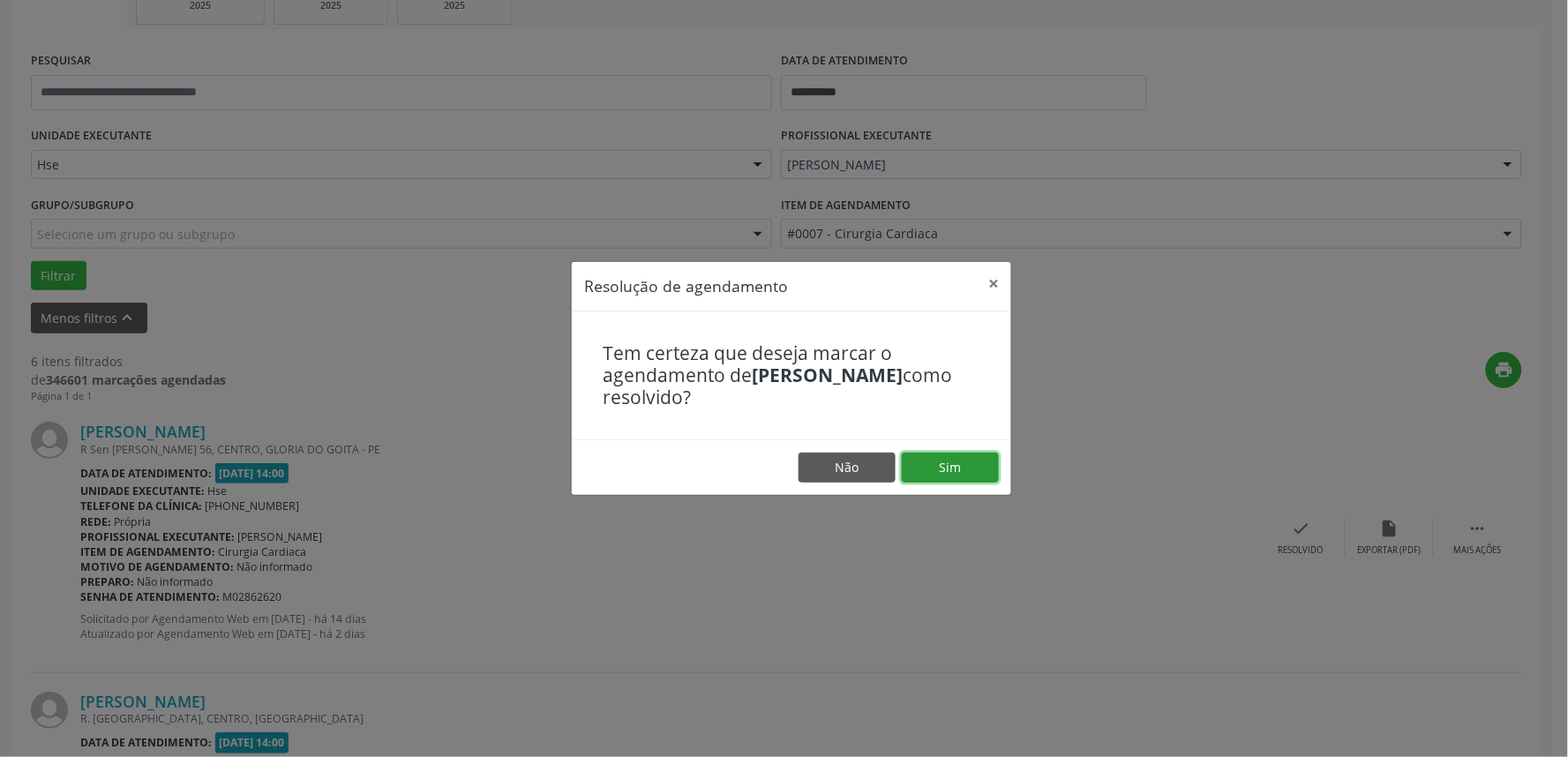
click at [955, 468] on button "Sim" at bounding box center [950, 468] width 97 height 30
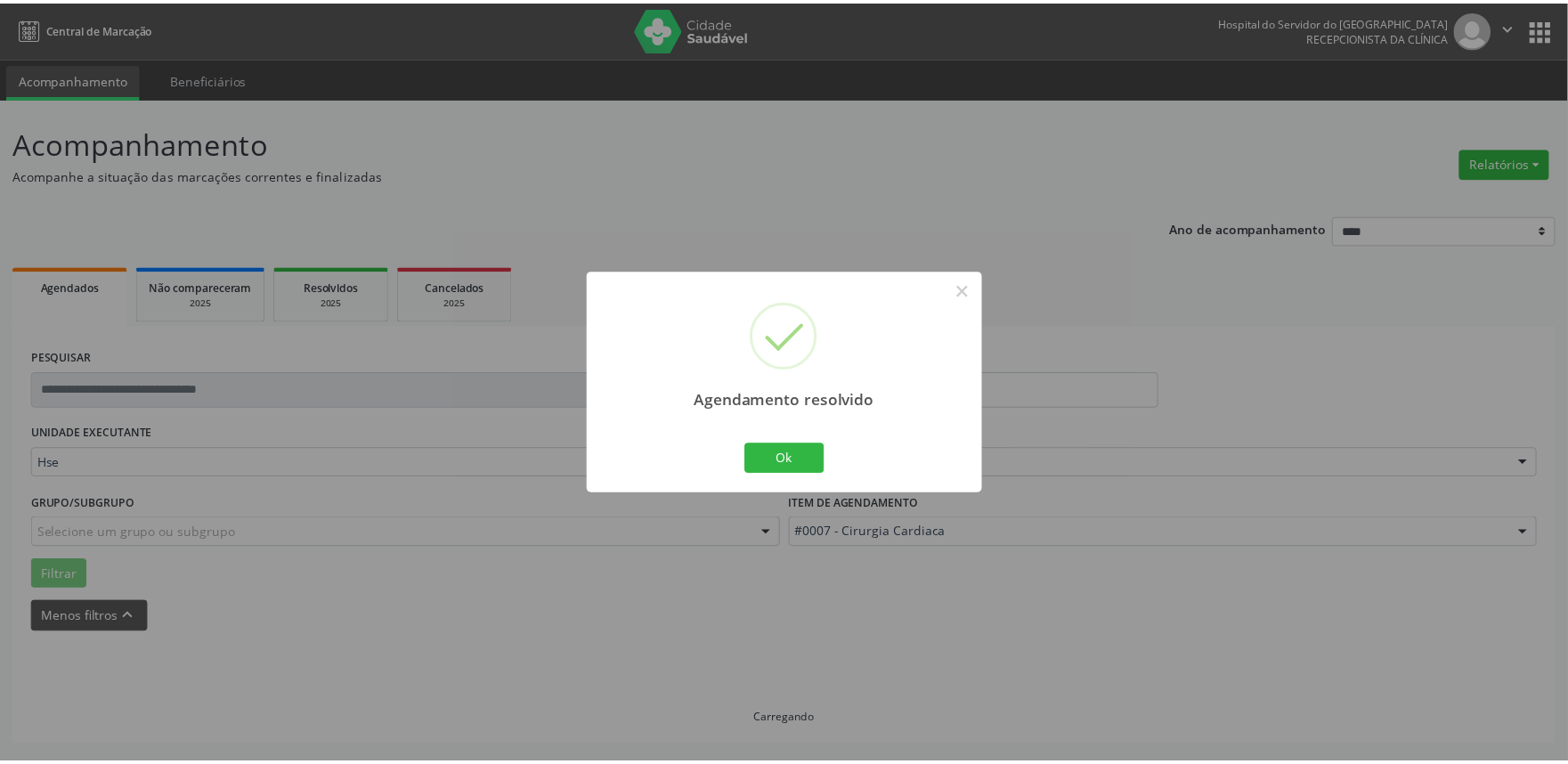
scroll to position [0, 0]
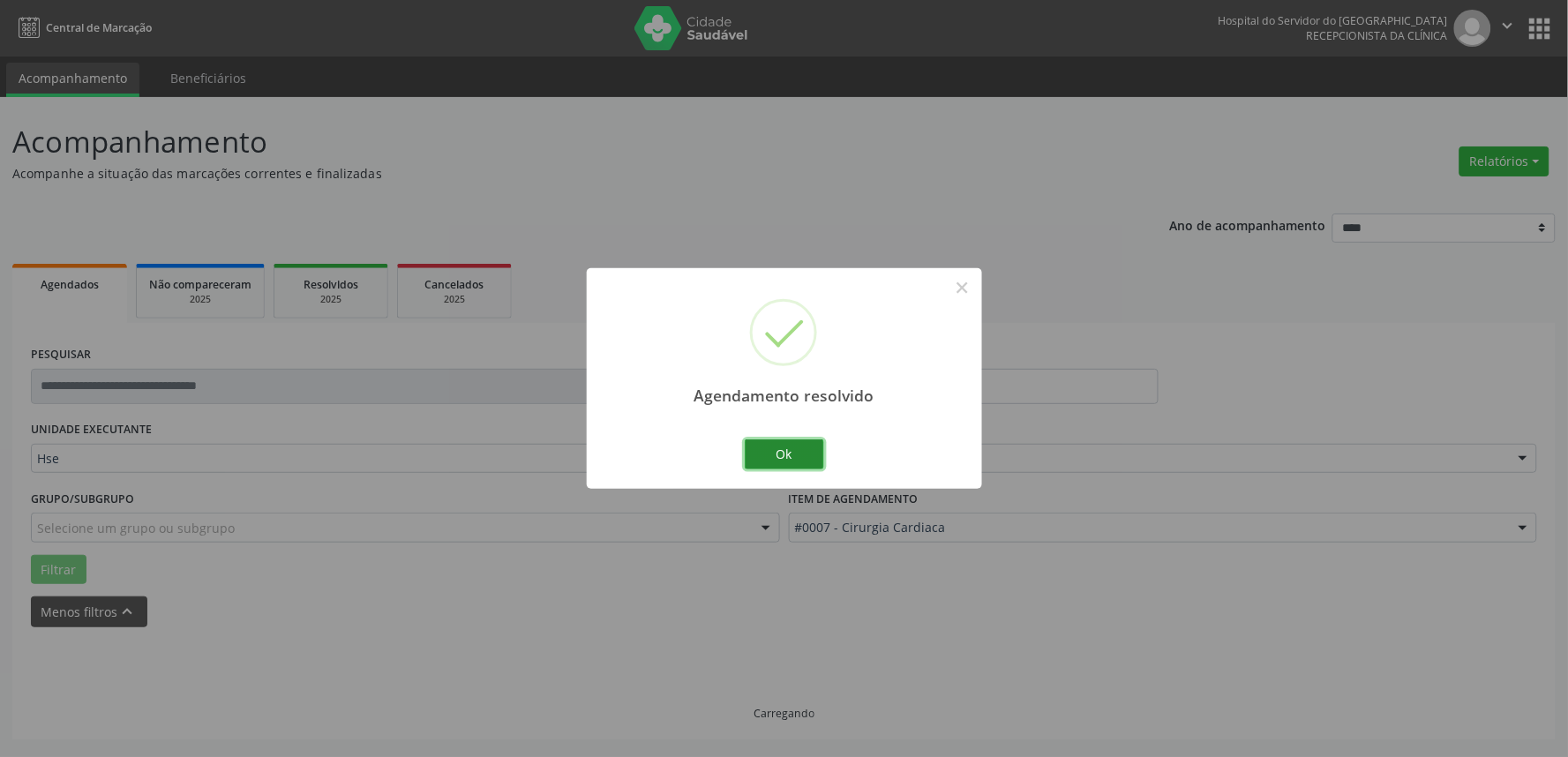
click at [788, 460] on button "Ok" at bounding box center [784, 454] width 79 height 30
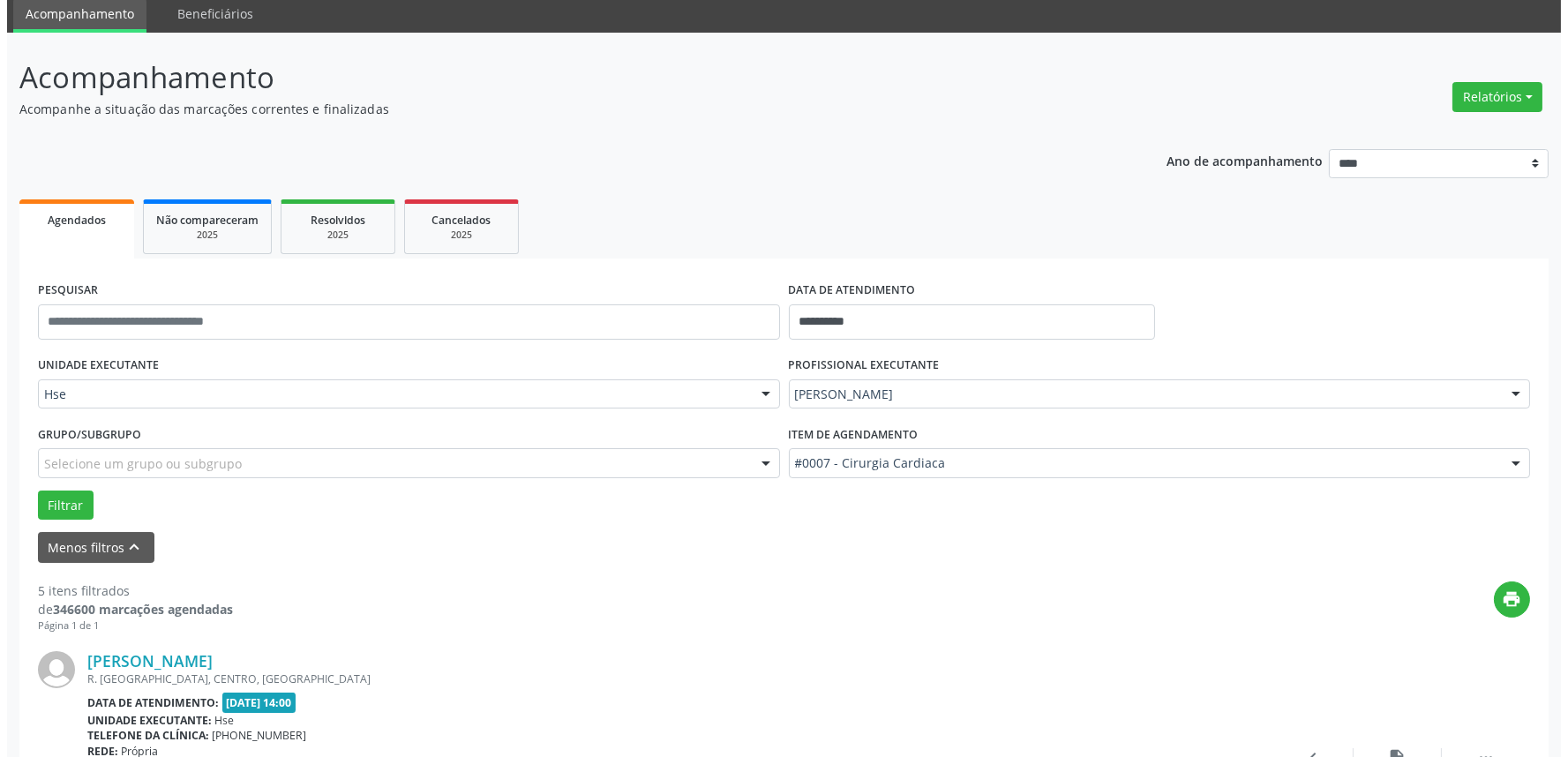
scroll to position [196, 0]
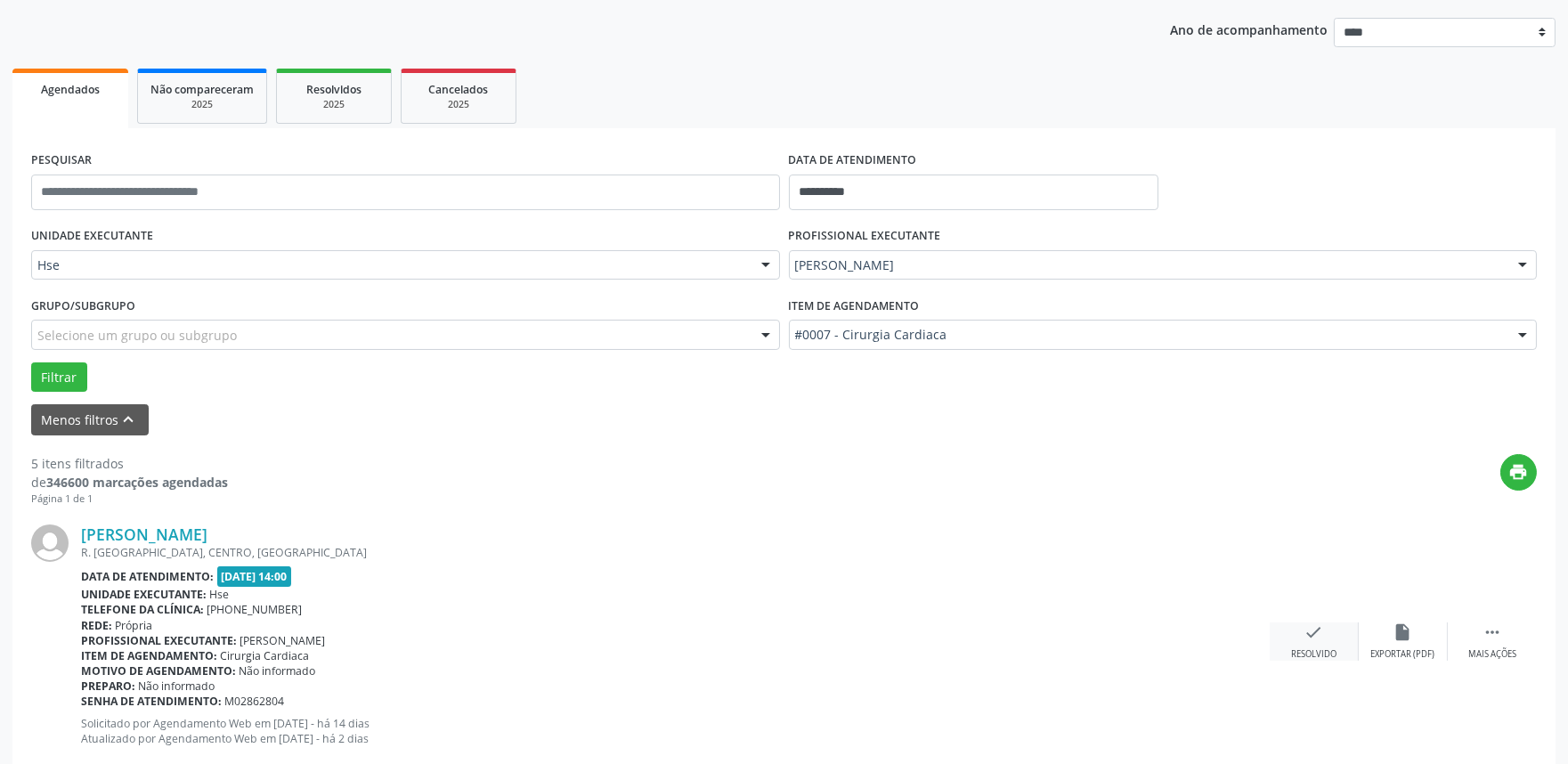
click at [1310, 637] on icon "check" at bounding box center [1314, 632] width 20 height 20
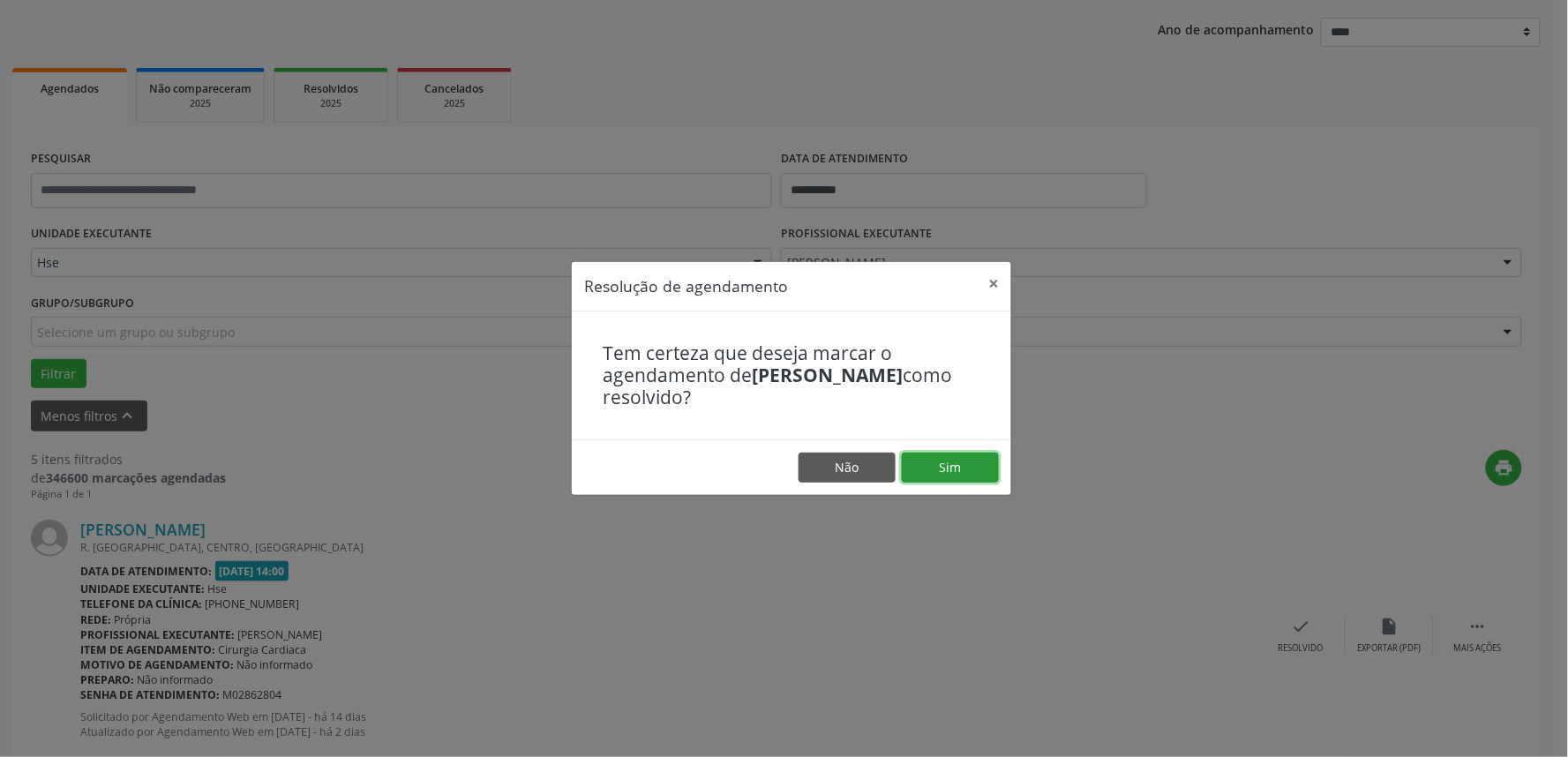
click at [949, 465] on button "Sim" at bounding box center [950, 468] width 97 height 30
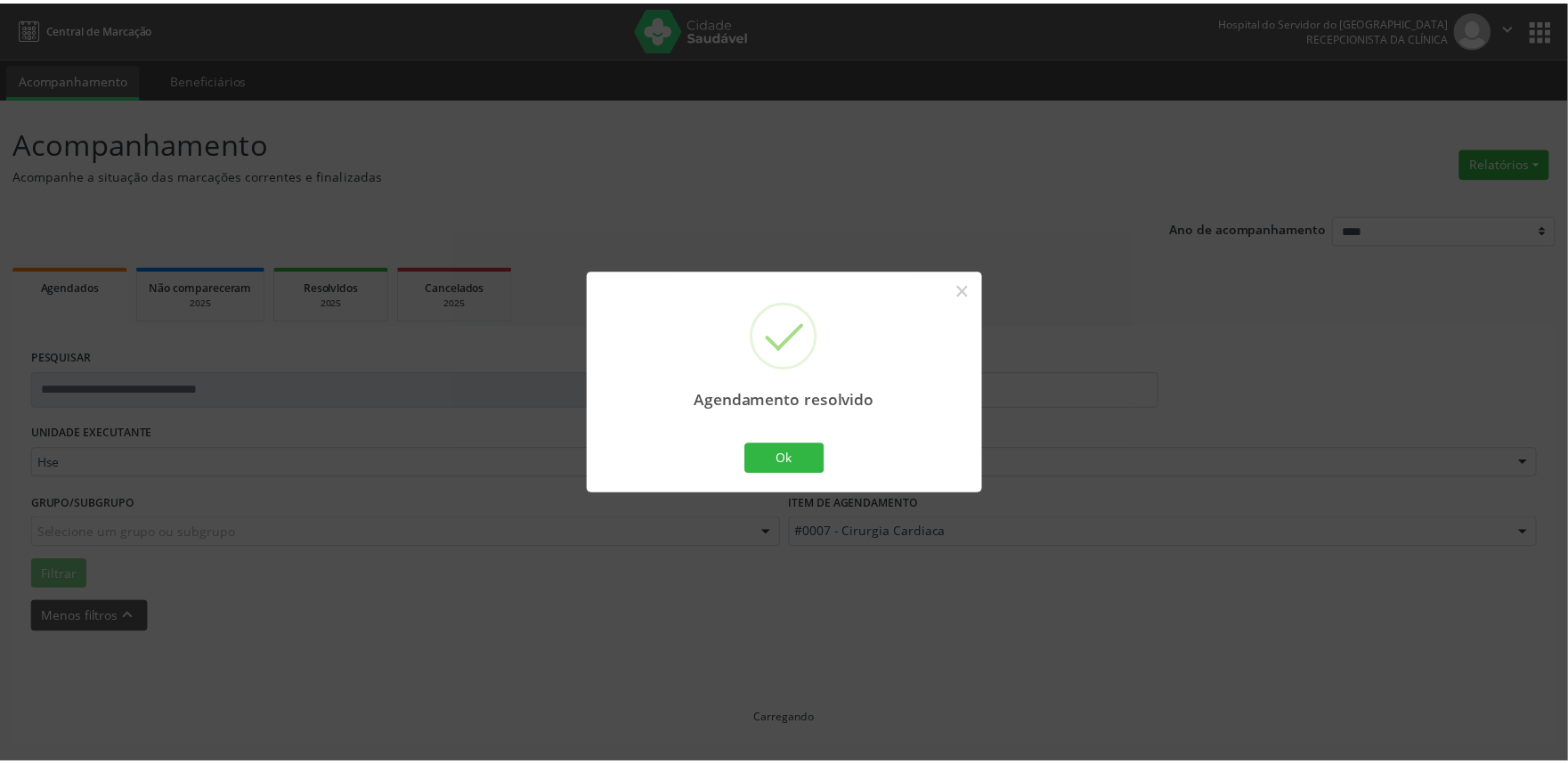
scroll to position [0, 0]
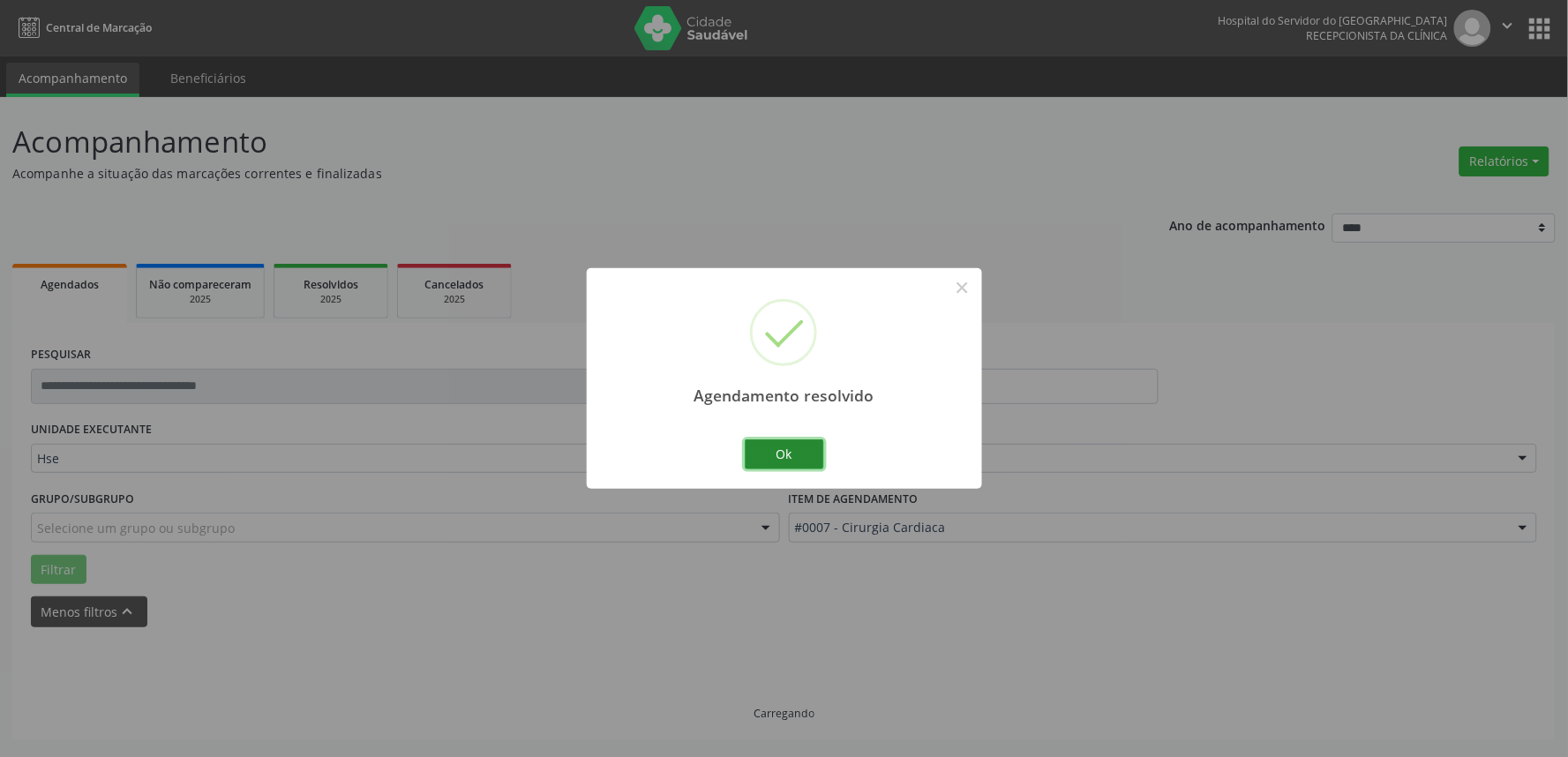
click at [790, 447] on button "Ok" at bounding box center [784, 454] width 79 height 30
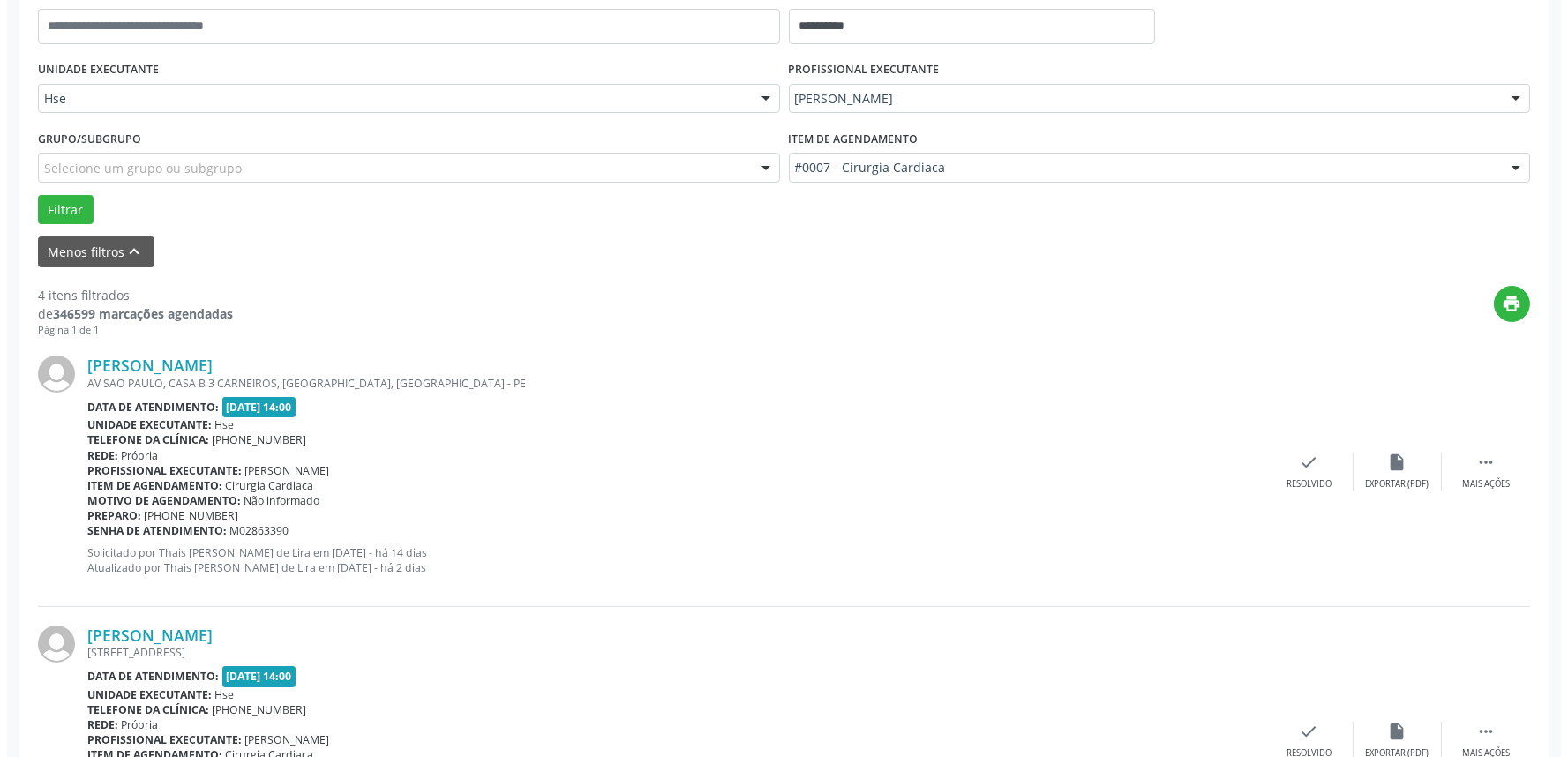
scroll to position [392, 0]
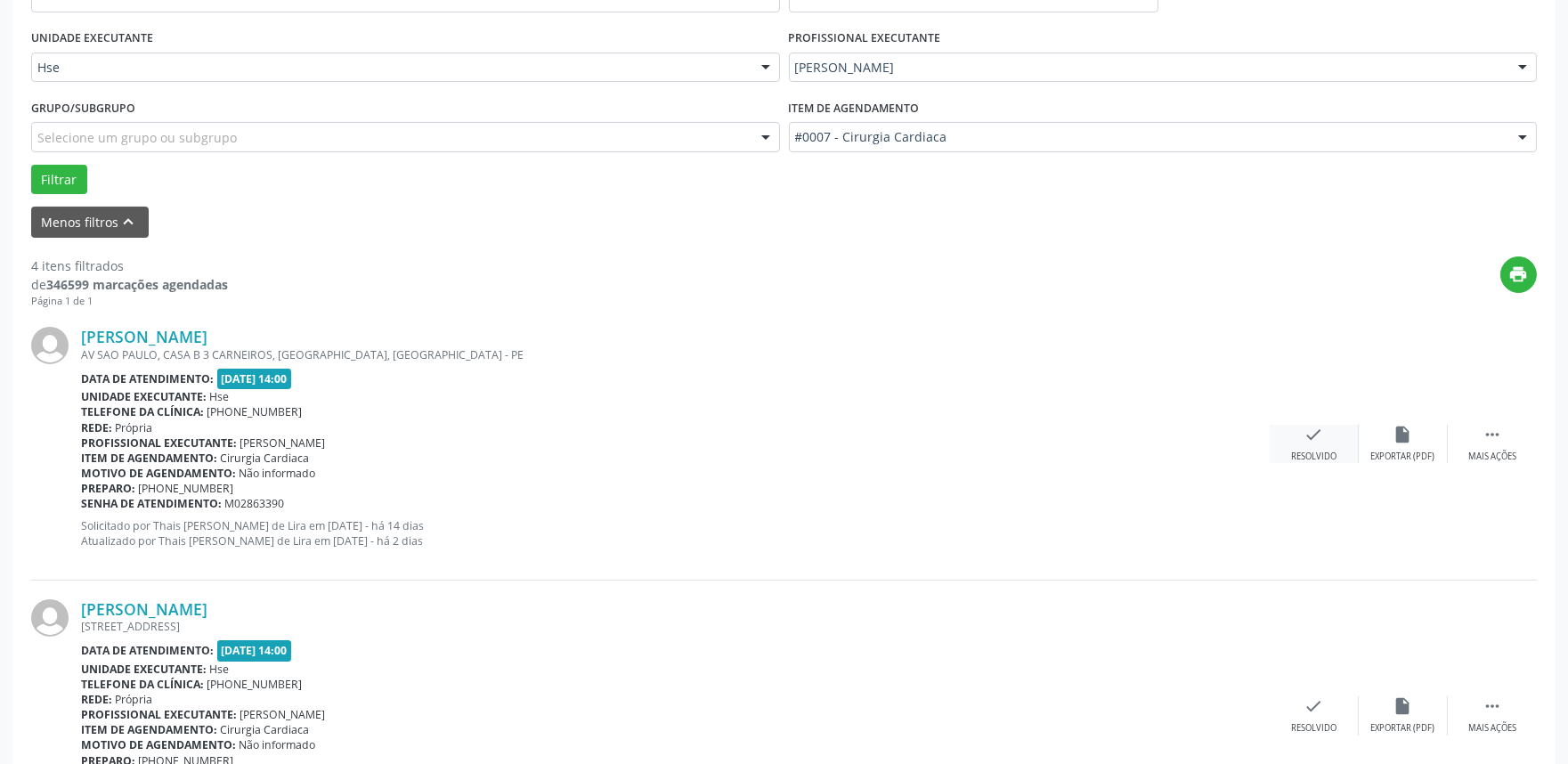
click at [1314, 442] on icon "check" at bounding box center [1314, 435] width 20 height 20
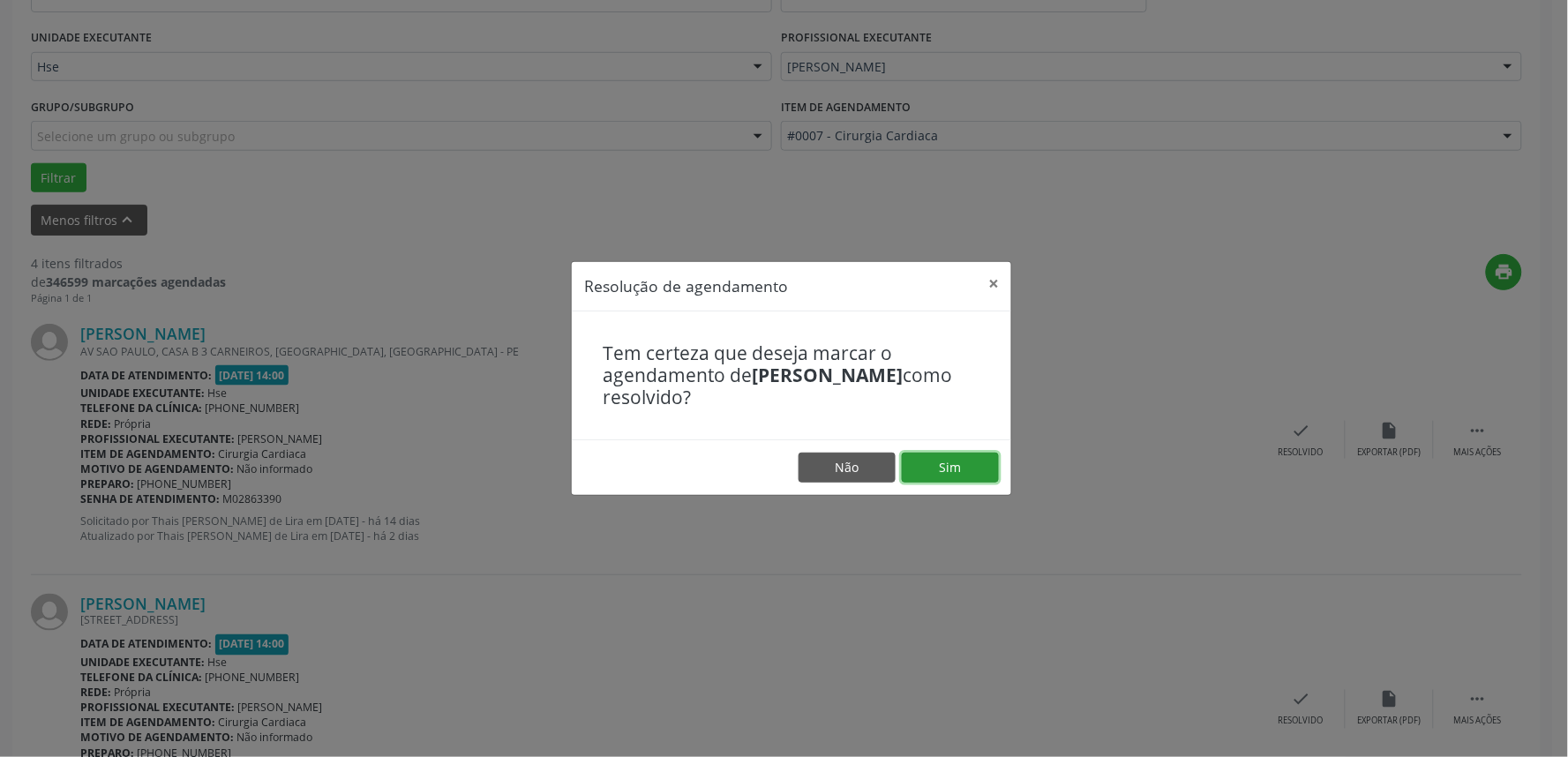
click at [946, 471] on button "Sim" at bounding box center [950, 468] width 97 height 30
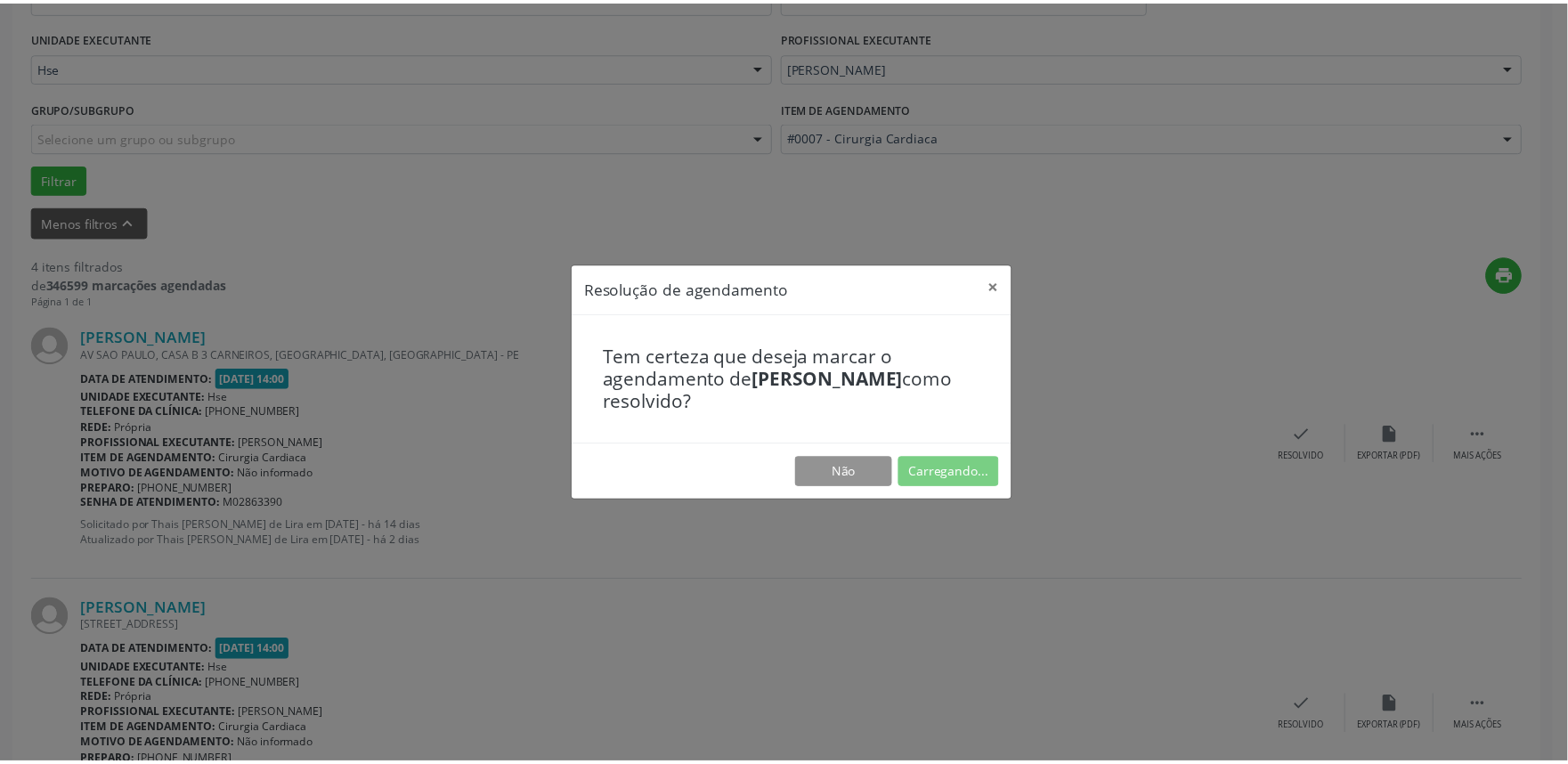
scroll to position [0, 0]
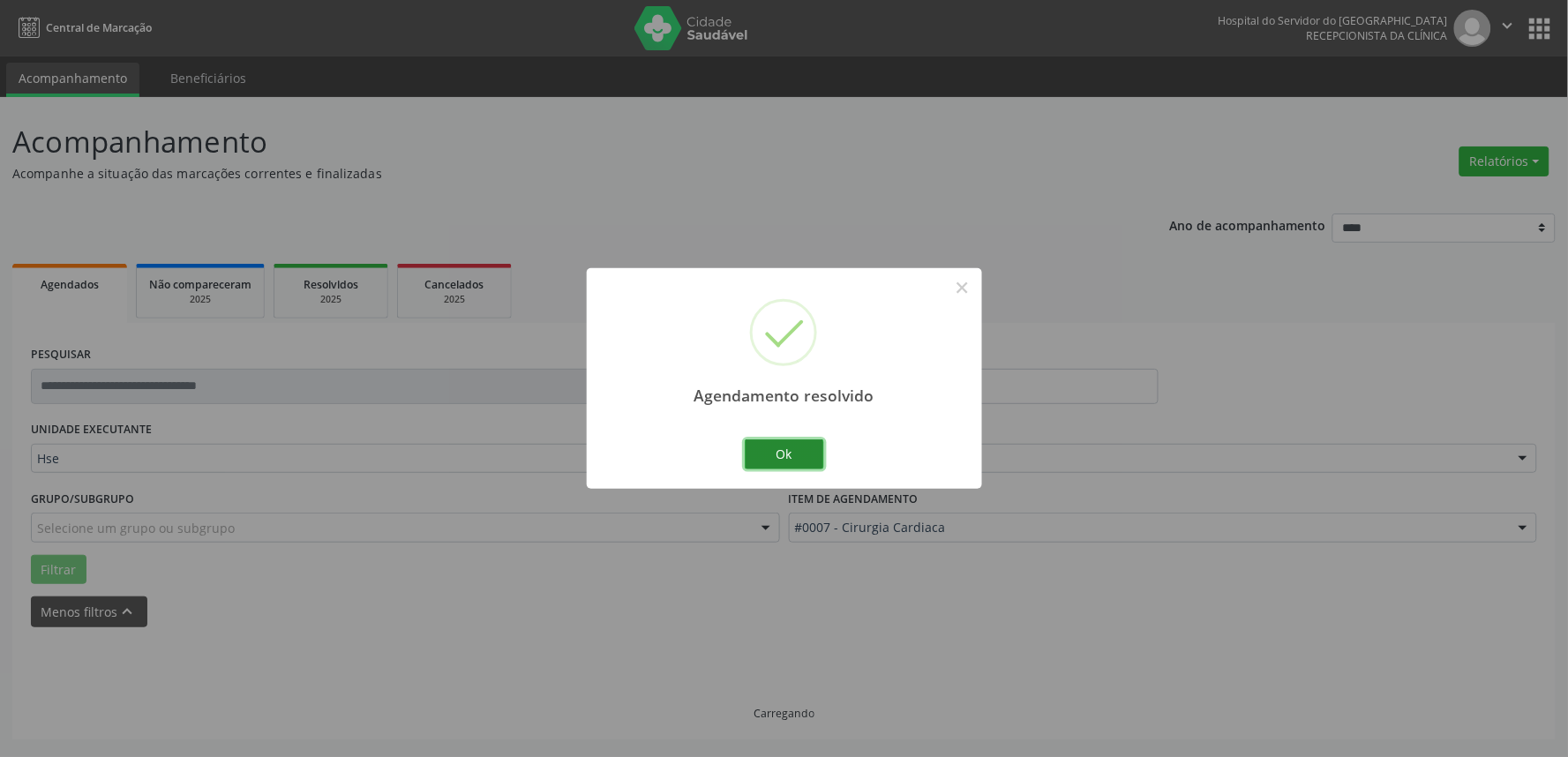
click at [803, 460] on button "Ok" at bounding box center [784, 454] width 79 height 30
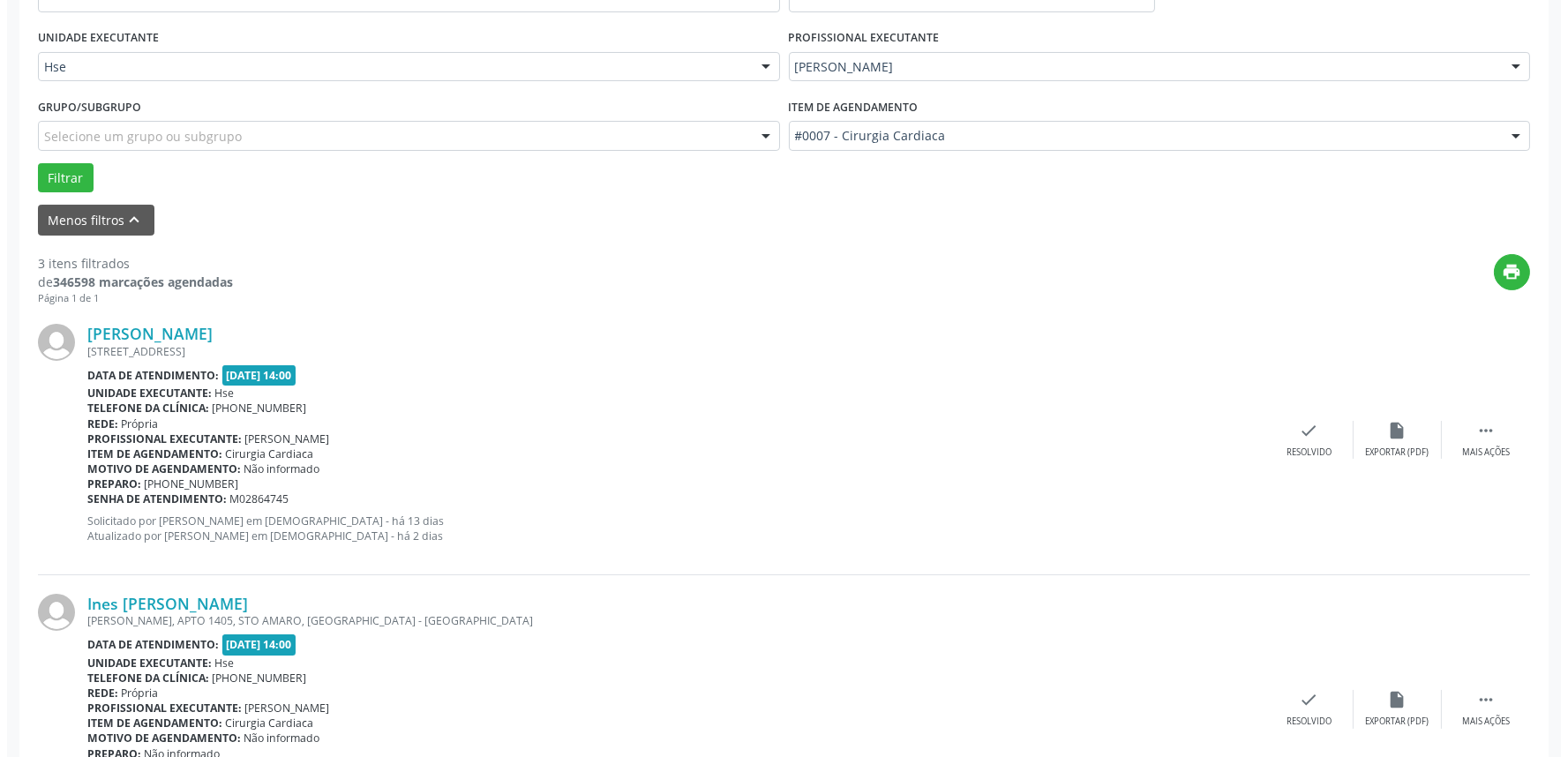
scroll to position [489, 0]
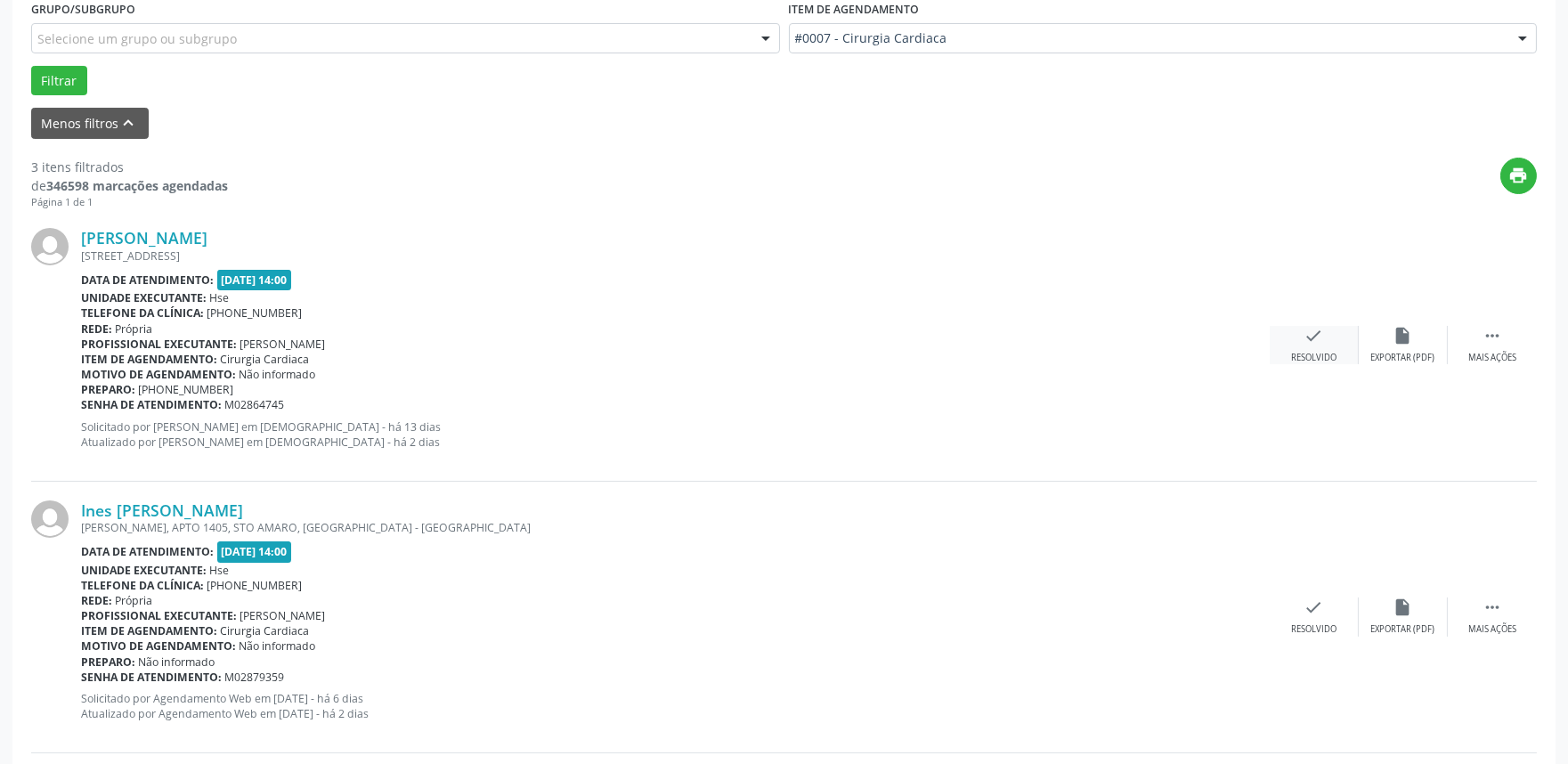
click at [1325, 355] on div "Resolvido" at bounding box center [1314, 358] width 45 height 12
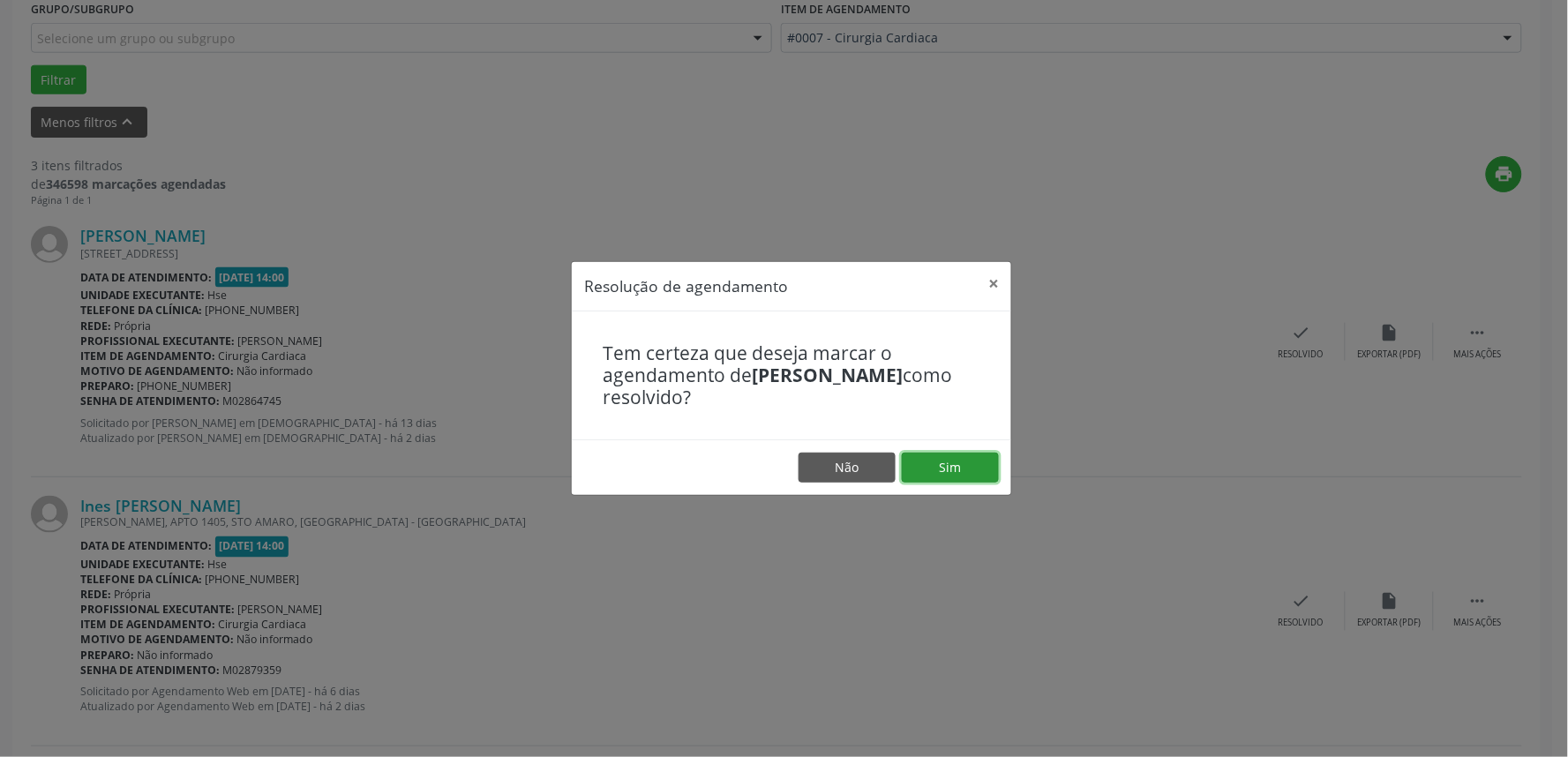
click at [951, 474] on button "Sim" at bounding box center [950, 468] width 97 height 30
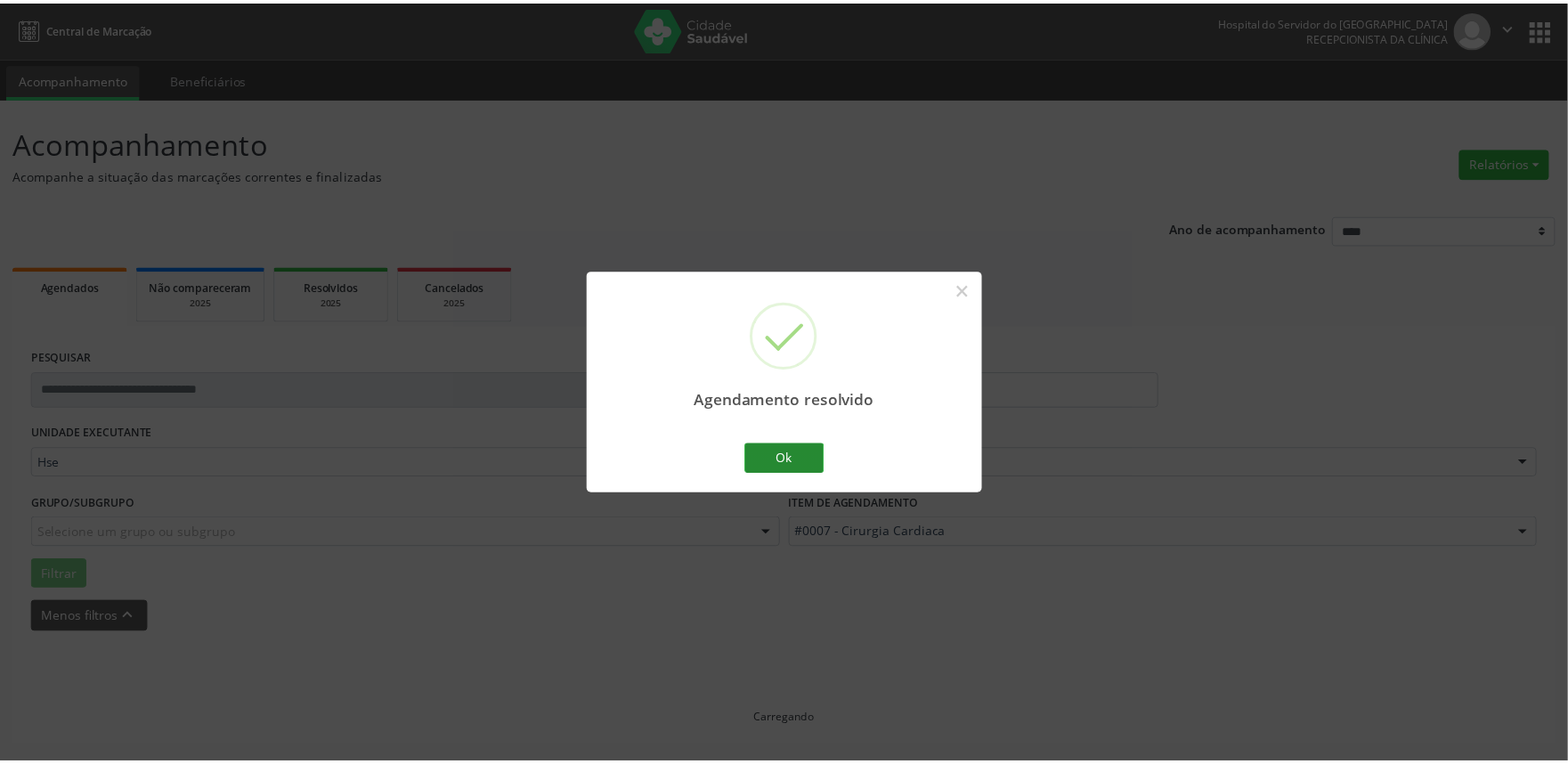
scroll to position [0, 0]
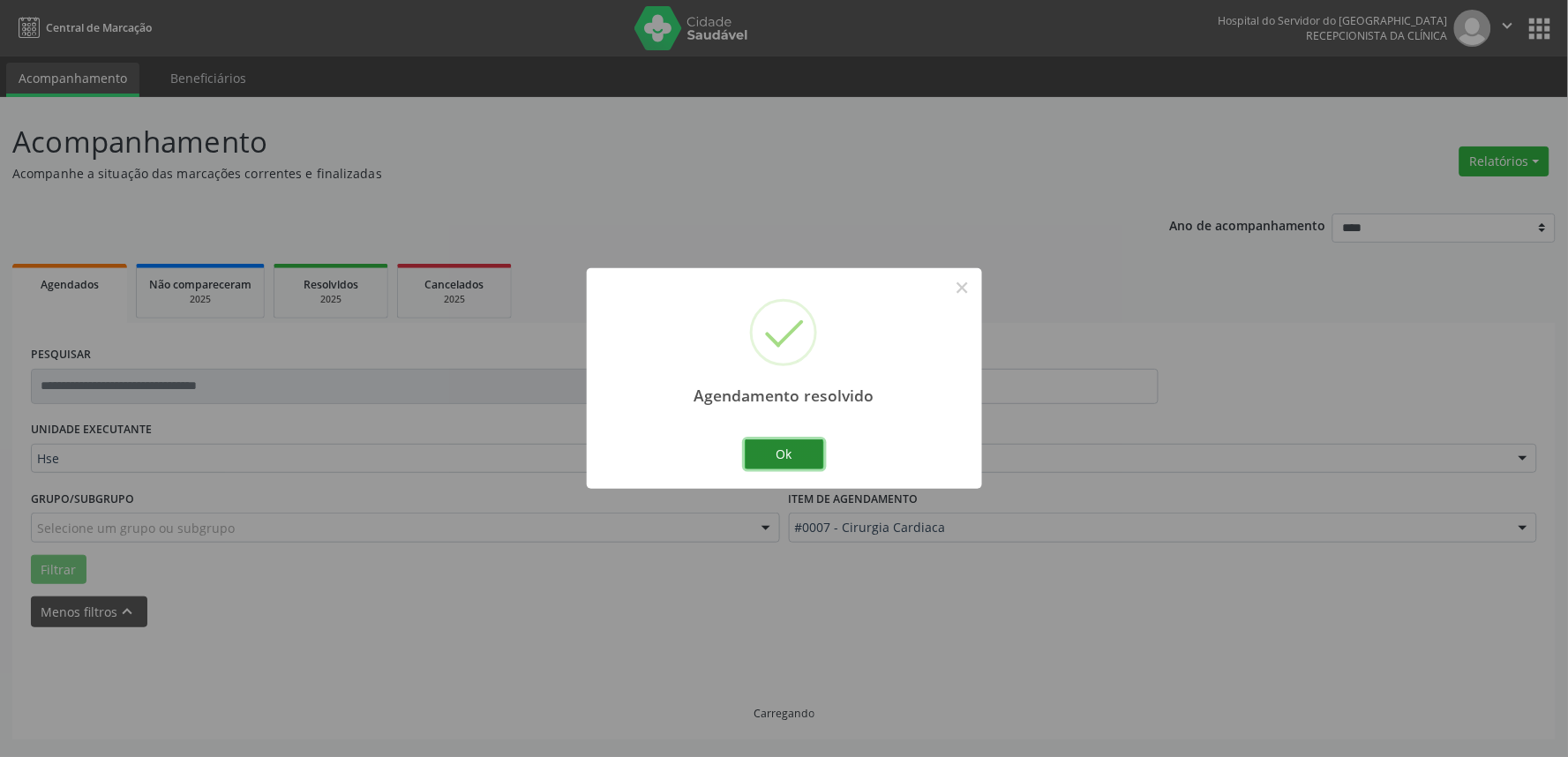
click at [772, 460] on button "Ok" at bounding box center [784, 454] width 79 height 30
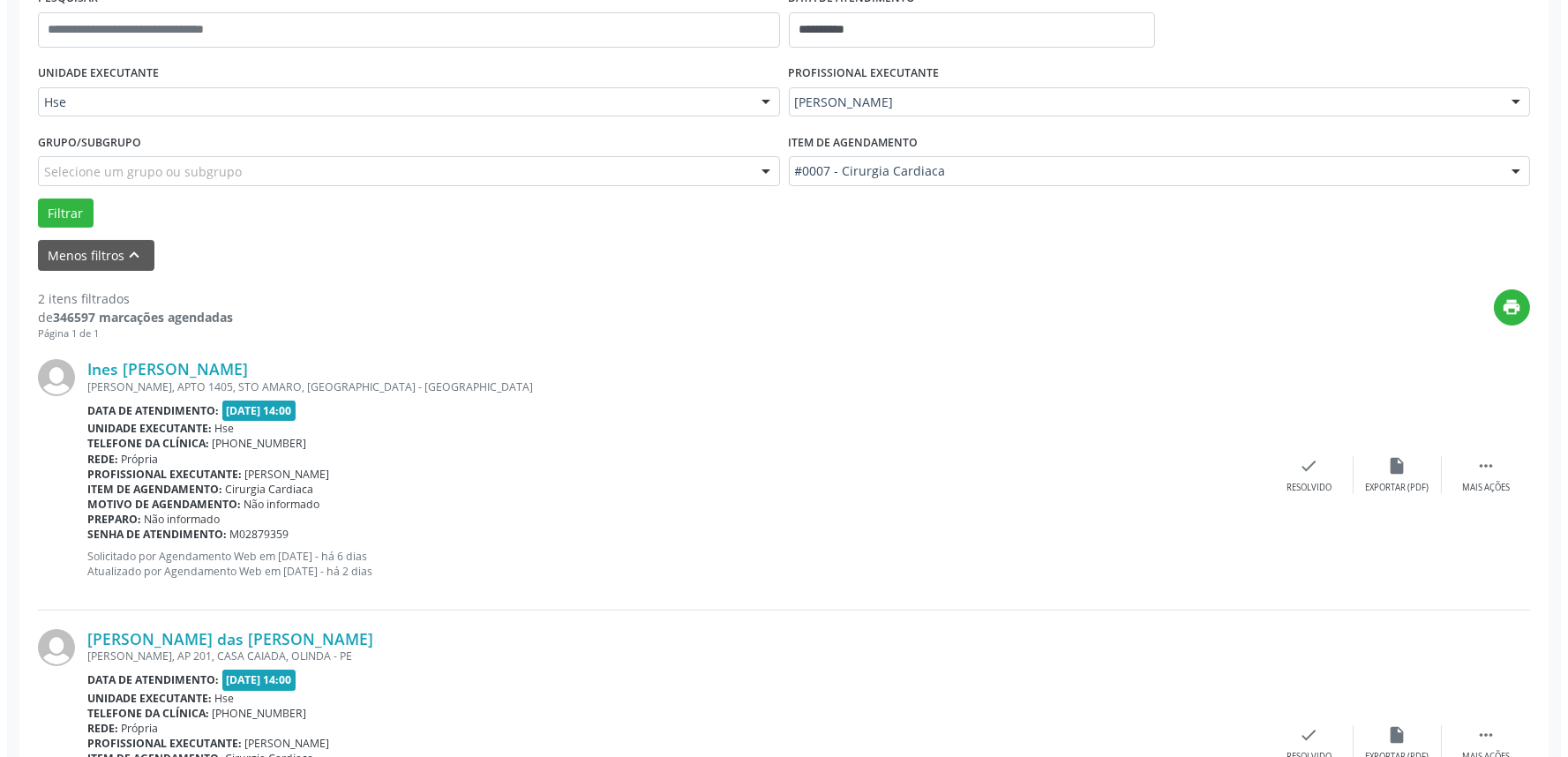
scroll to position [392, 0]
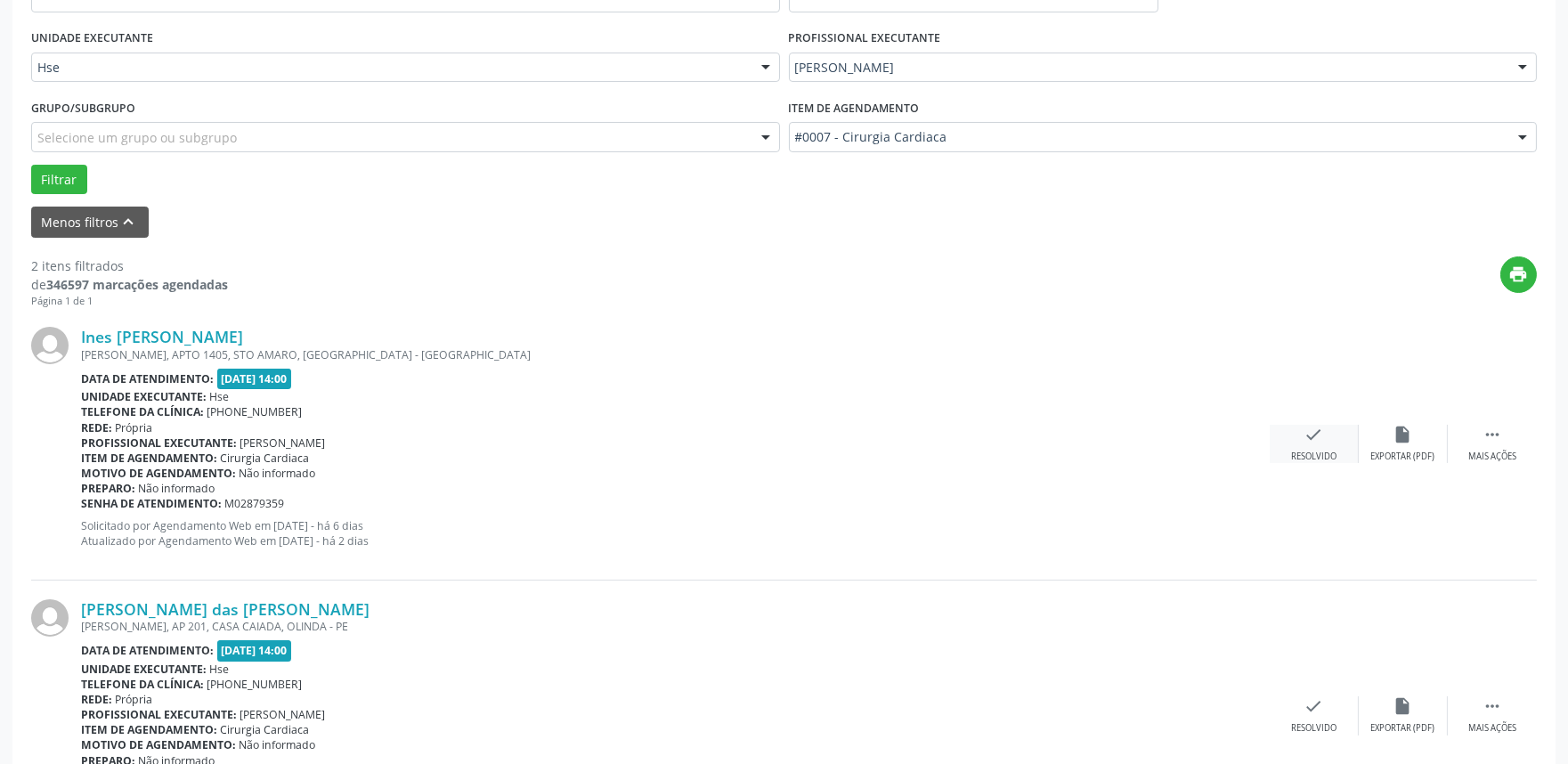
click at [1318, 456] on div "Resolvido" at bounding box center [1314, 456] width 45 height 12
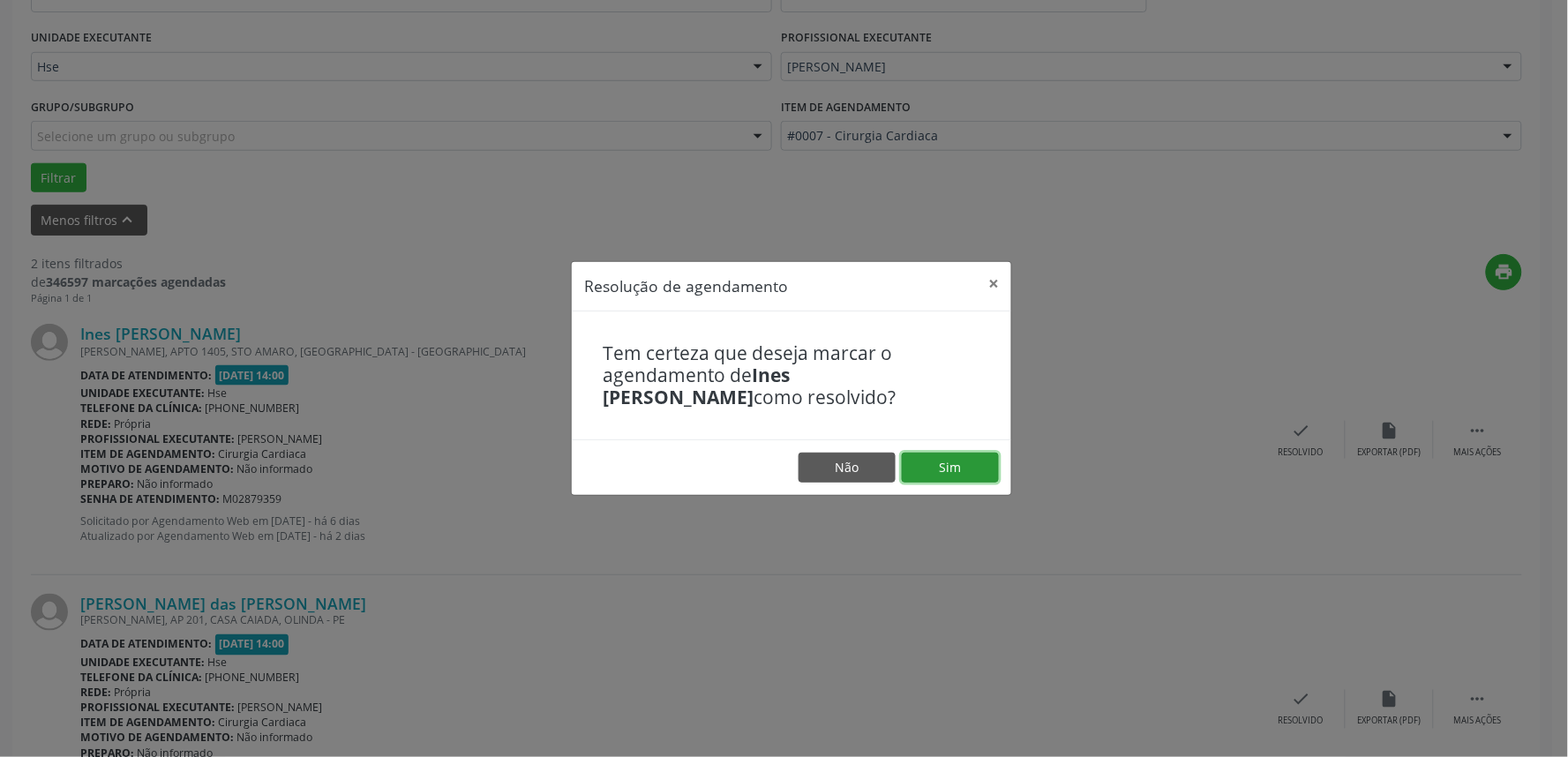
click at [947, 470] on button "Sim" at bounding box center [950, 468] width 97 height 30
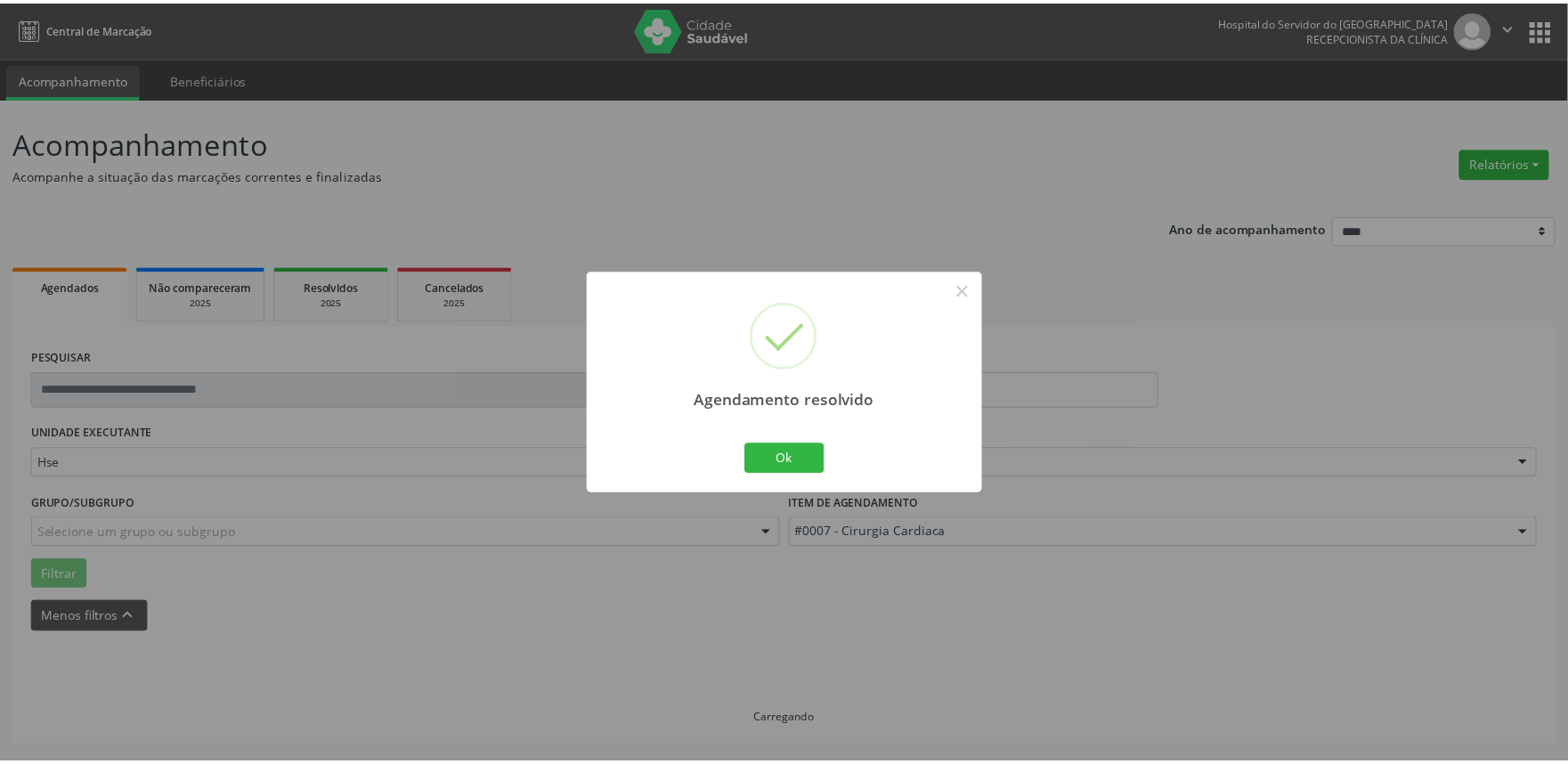
scroll to position [0, 0]
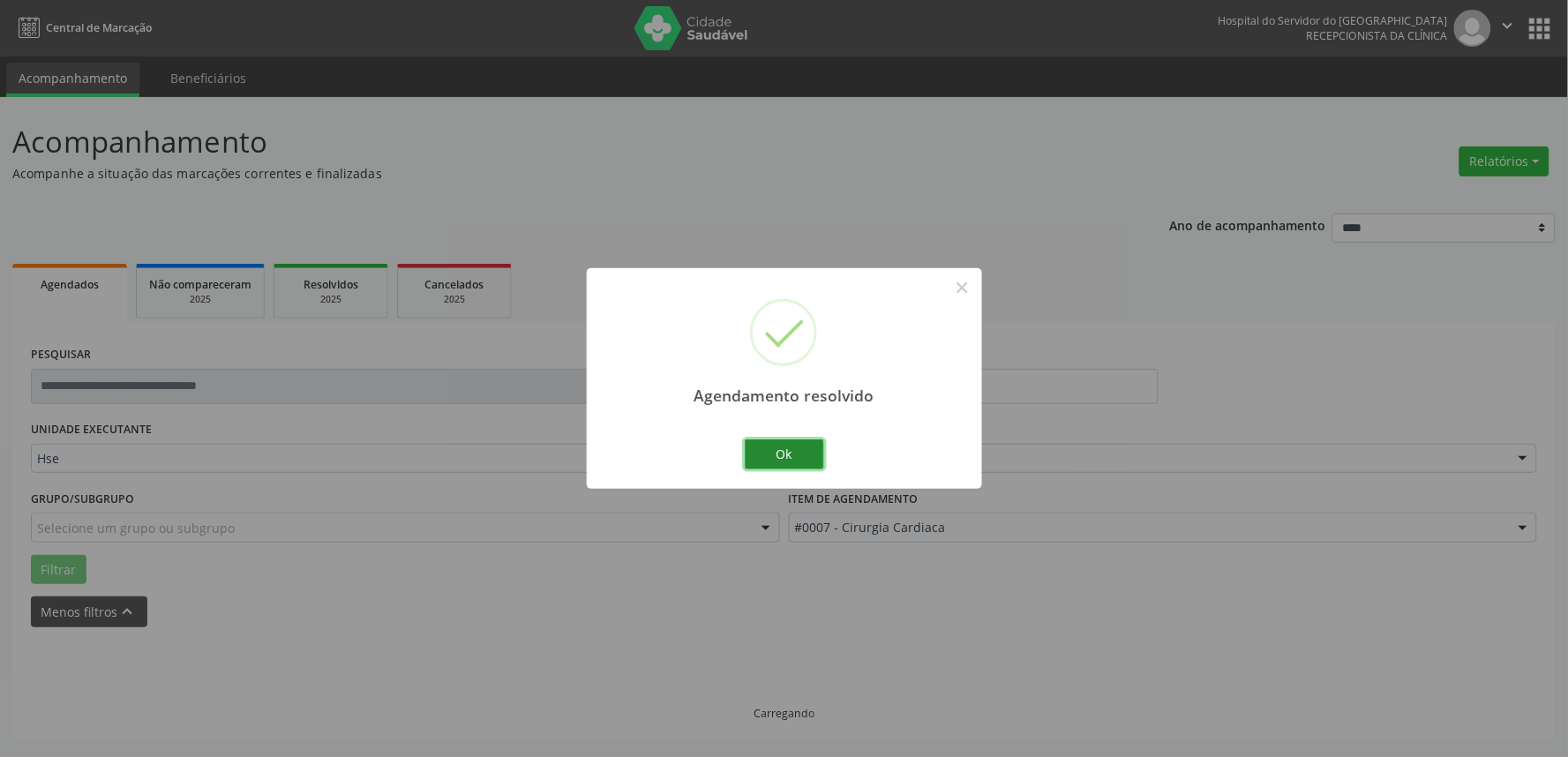
click at [783, 455] on button "Ok" at bounding box center [784, 454] width 79 height 30
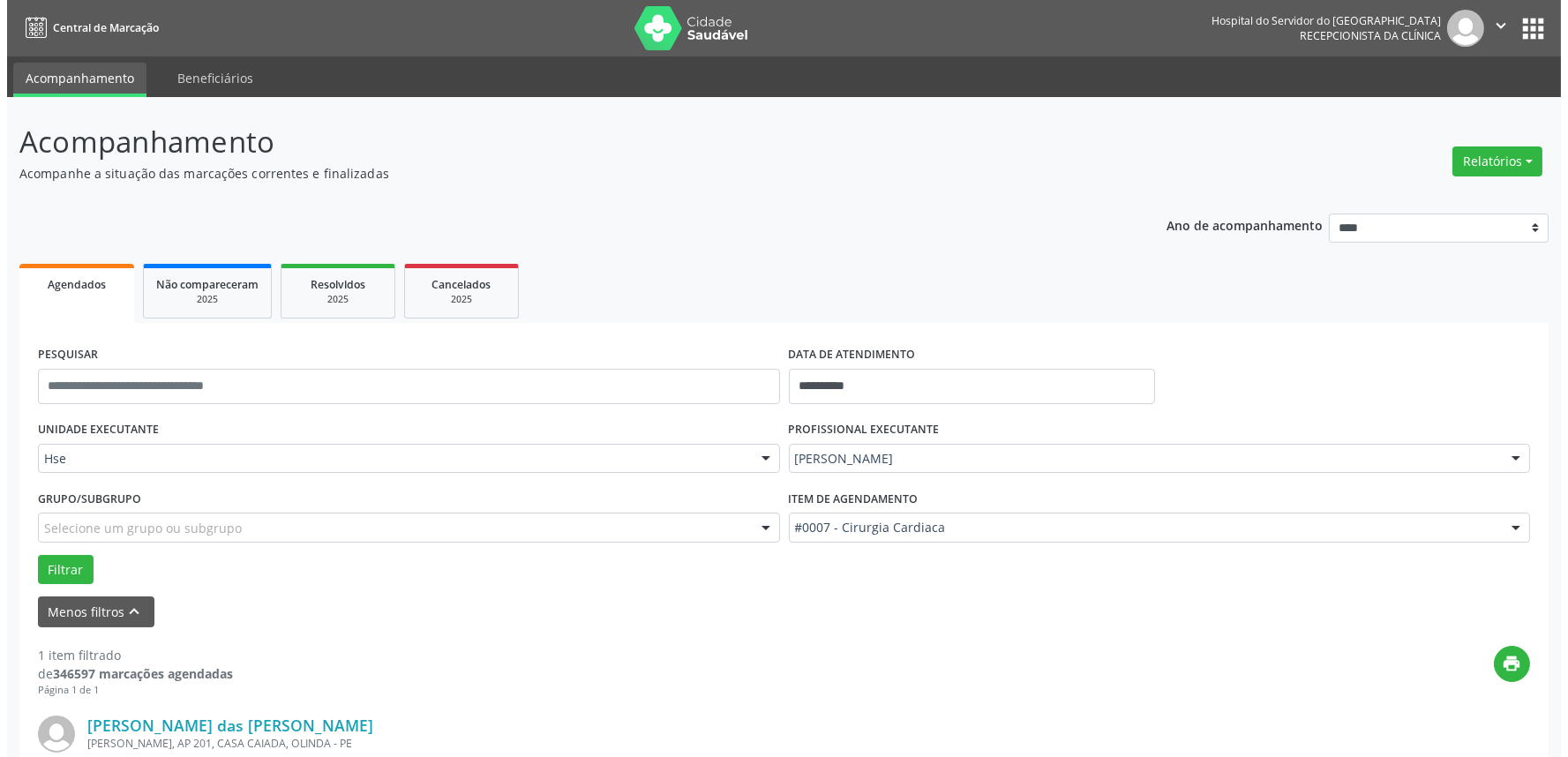
scroll to position [239, 0]
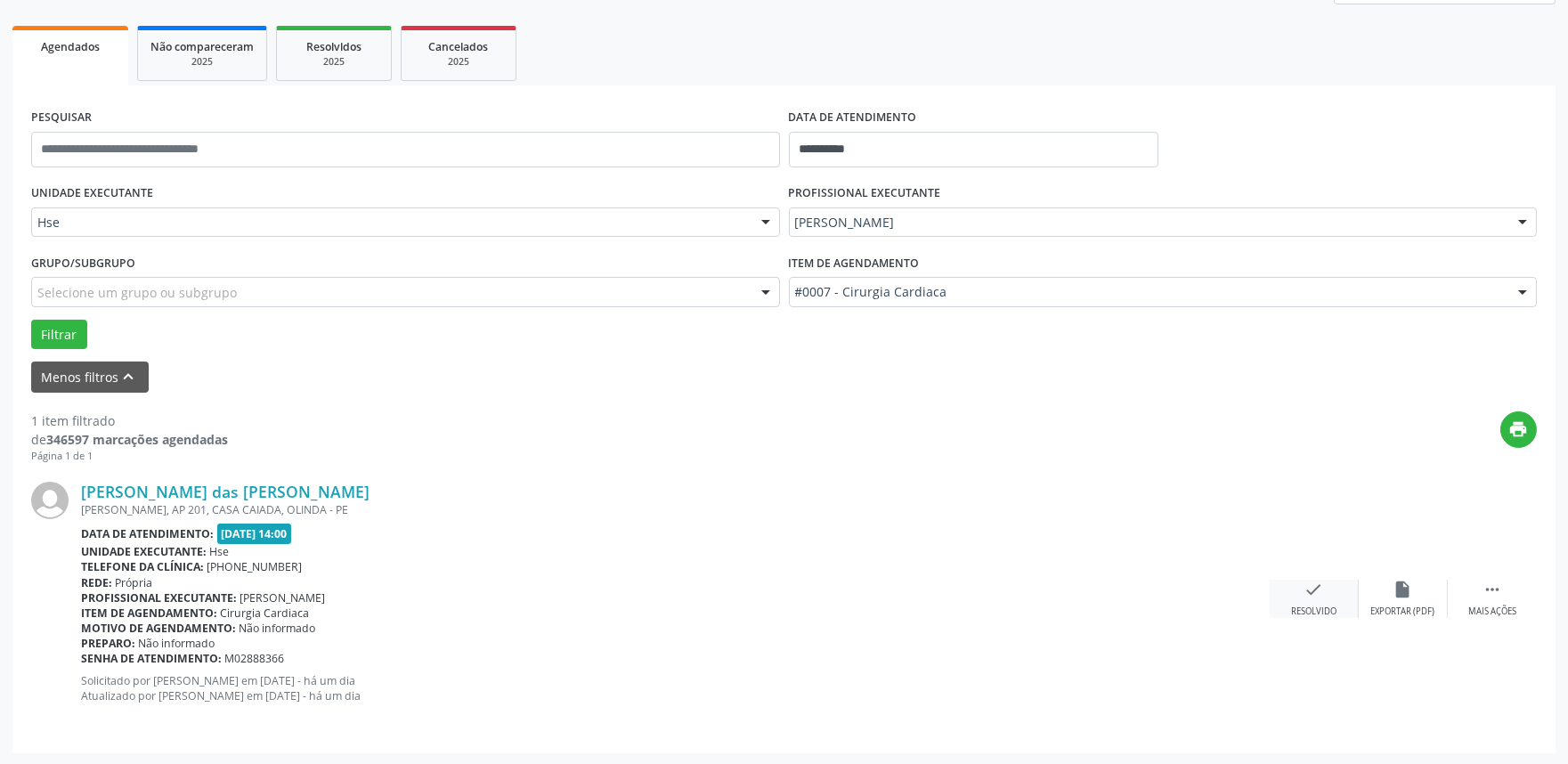
click at [1312, 597] on icon "check" at bounding box center [1314, 589] width 20 height 20
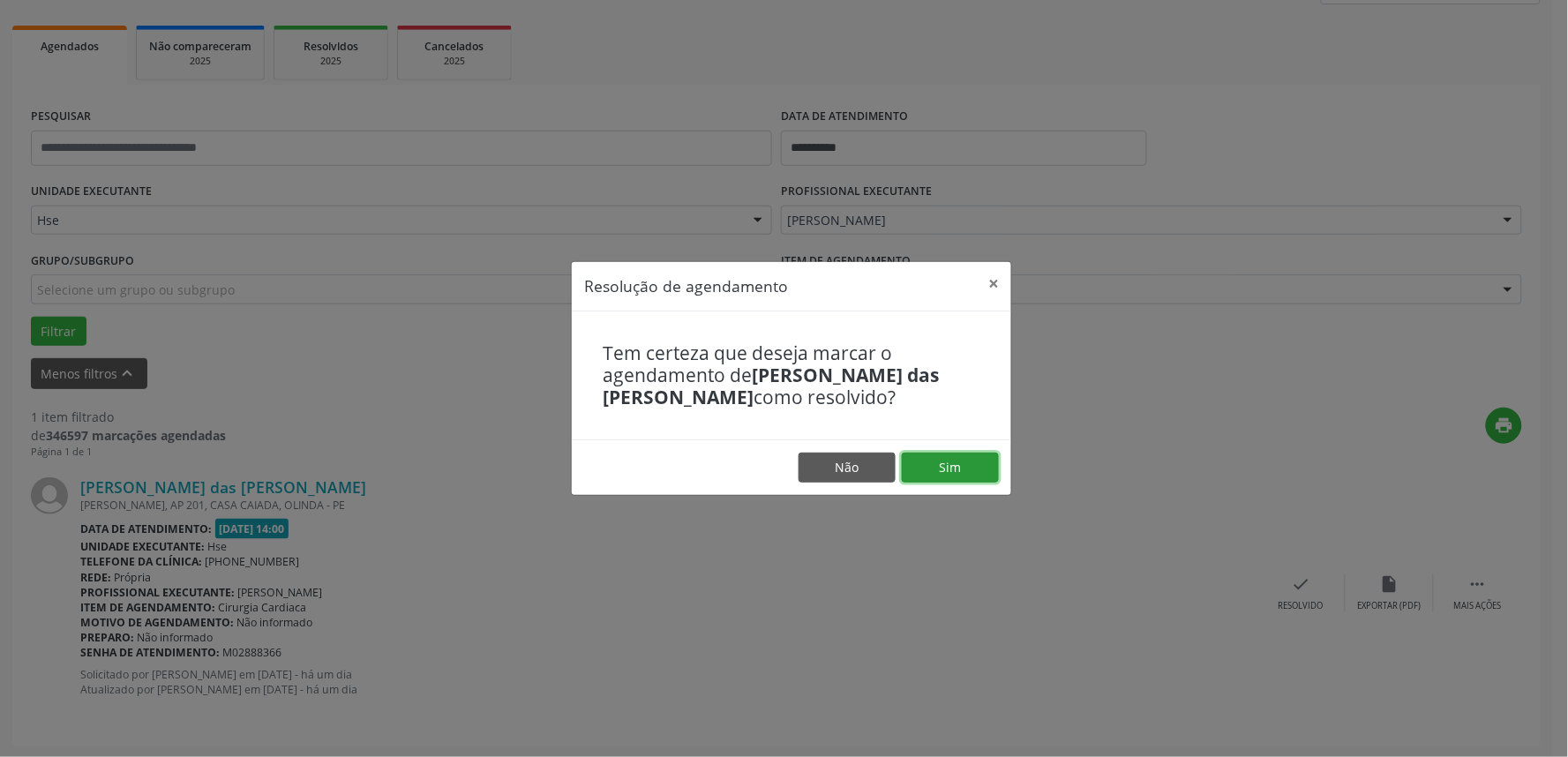
click at [951, 455] on button "Sim" at bounding box center [950, 468] width 97 height 30
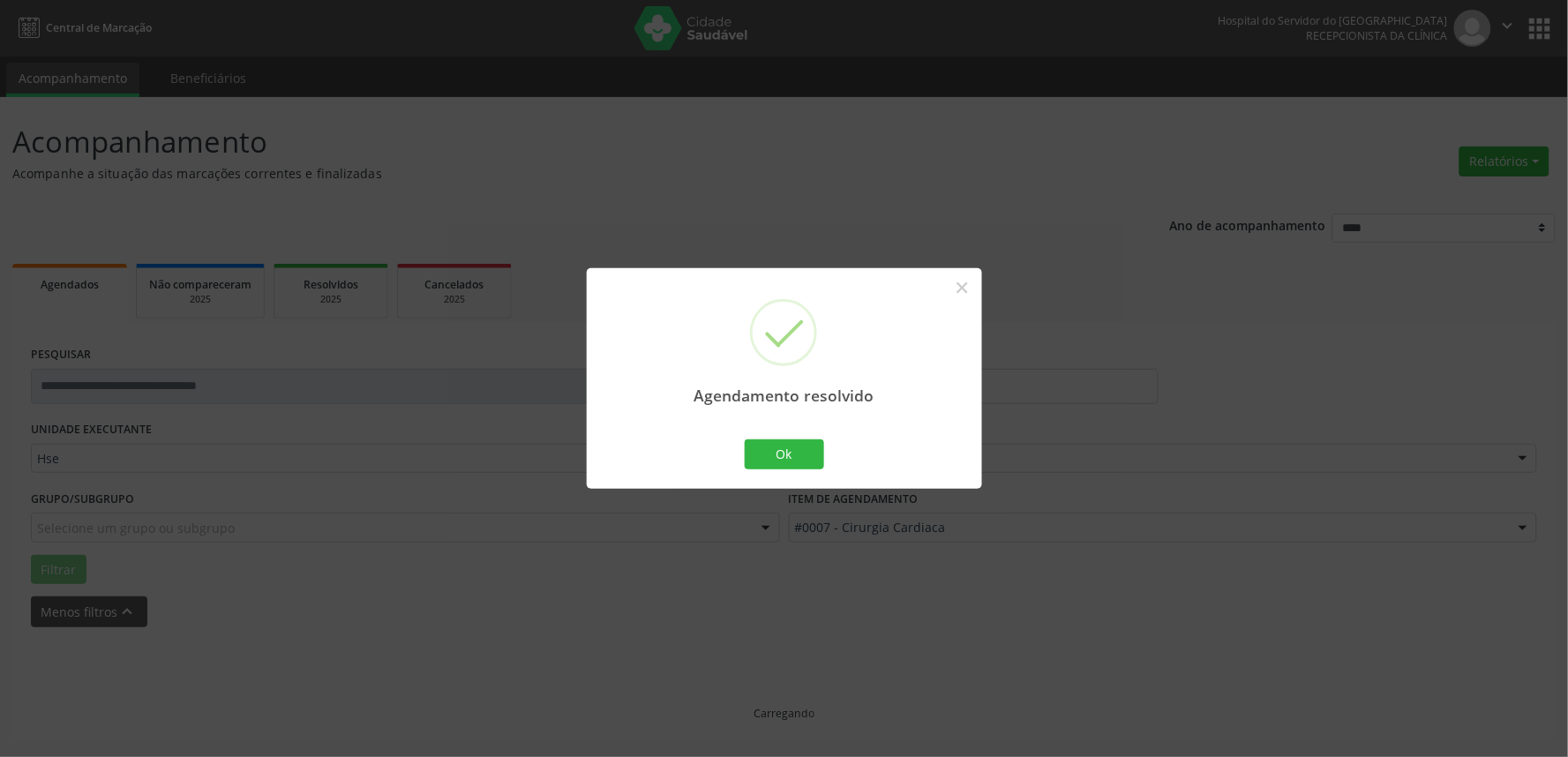
scroll to position [0, 0]
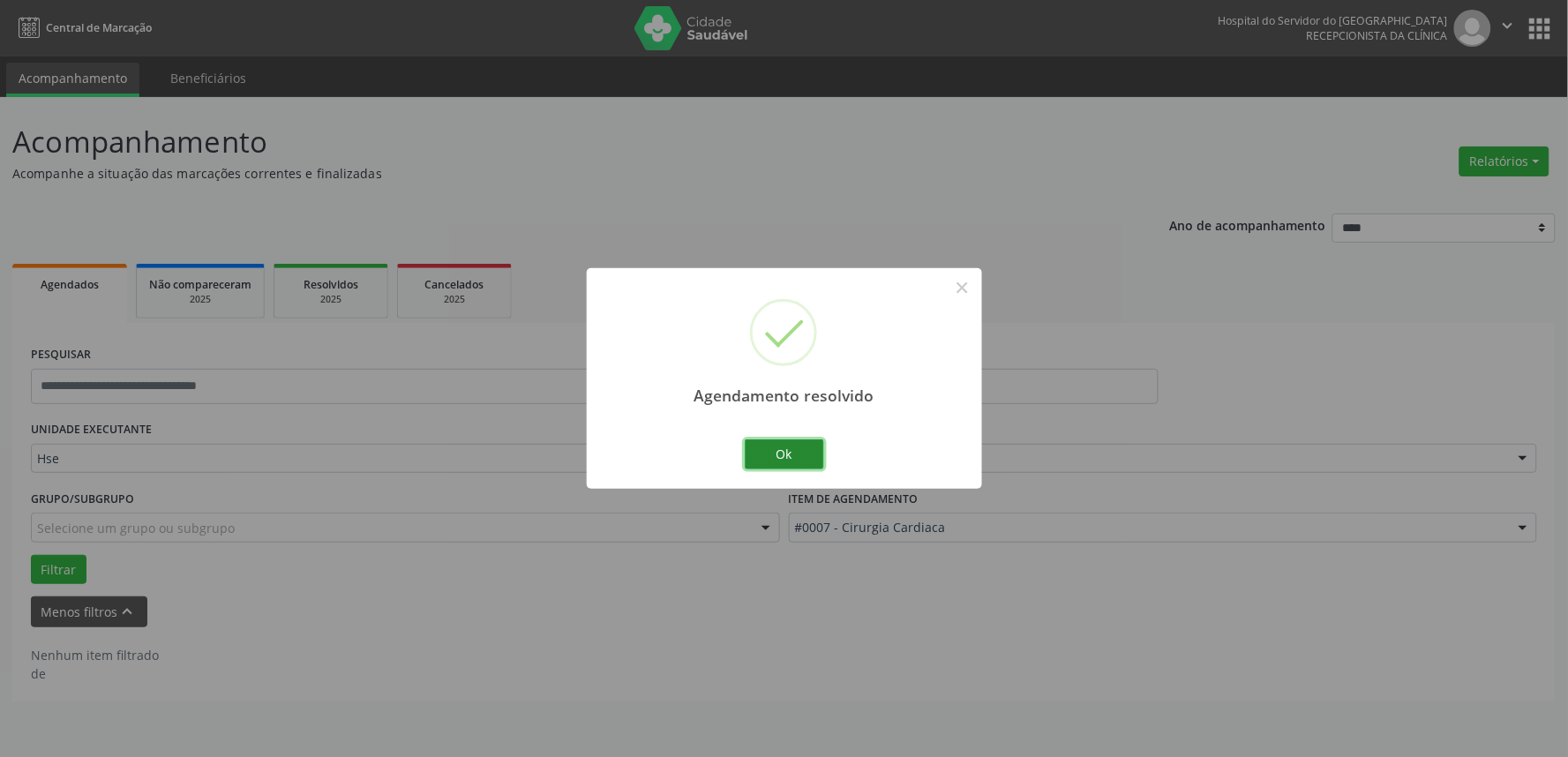
click at [782, 454] on button "Ok" at bounding box center [784, 454] width 79 height 30
